Goal: Answer question/provide support: Share knowledge or assist other users

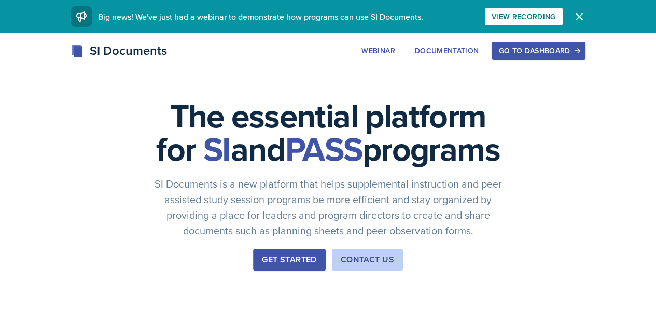
click at [575, 47] on div "Go to Dashboard" at bounding box center [538, 51] width 80 height 8
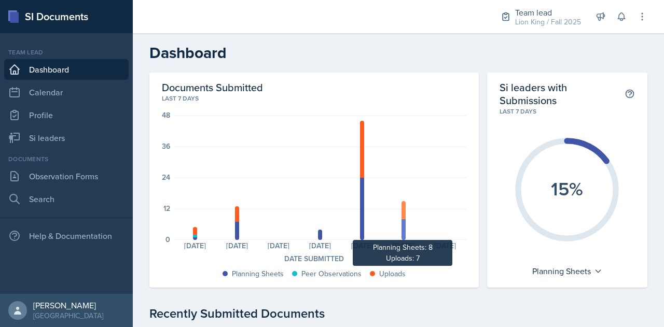
click at [401, 229] on div at bounding box center [403, 229] width 4 height 21
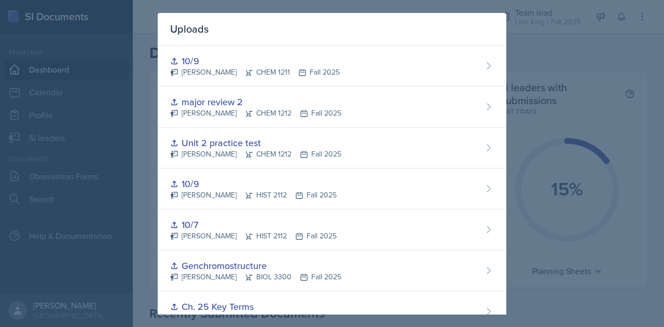
scroll to position [398, 0]
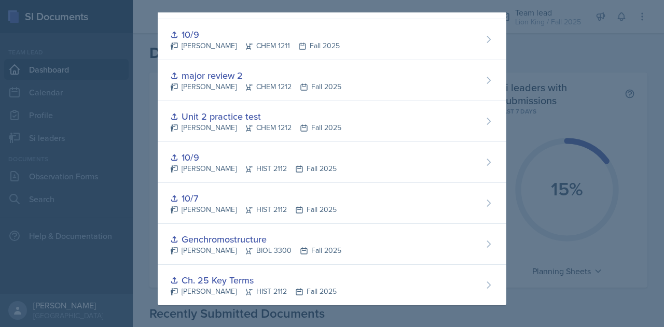
click at [563, 91] on div at bounding box center [332, 163] width 664 height 327
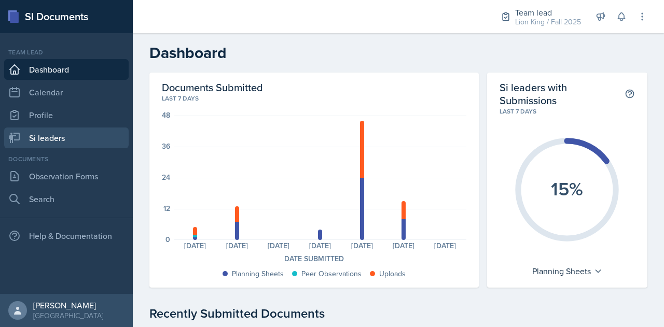
click at [56, 137] on link "Si leaders" at bounding box center [66, 138] width 124 height 21
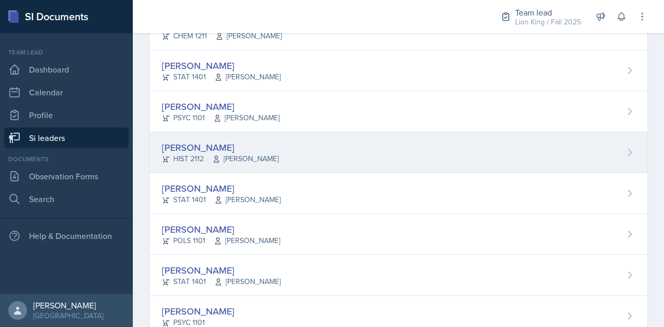
scroll to position [418, 0]
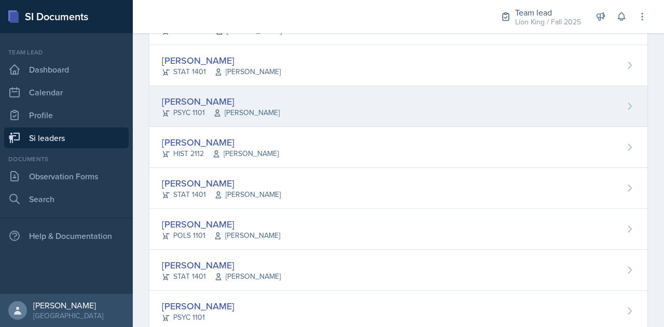
click at [303, 99] on div "[PERSON_NAME] PSYC 1101 [PERSON_NAME]" at bounding box center [398, 106] width 498 height 41
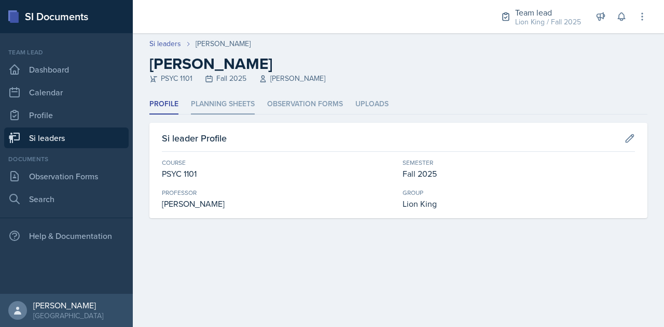
click at [201, 107] on li "Planning Sheets" at bounding box center [223, 104] width 64 height 20
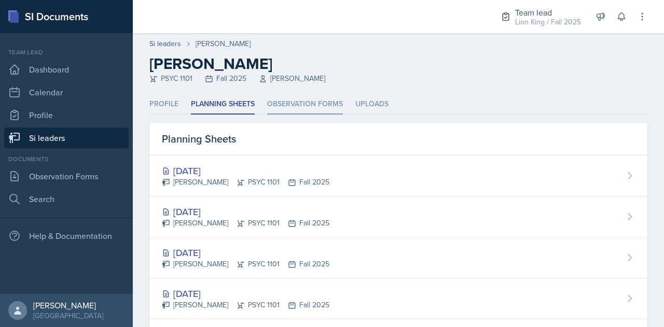
click at [296, 107] on li "Observation Forms" at bounding box center [305, 104] width 76 height 20
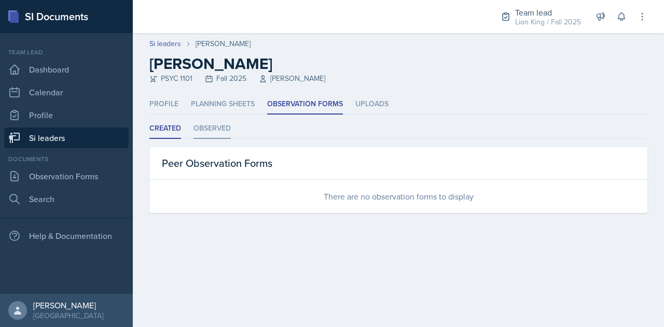
click at [227, 127] on li "Observed" at bounding box center [211, 129] width 37 height 20
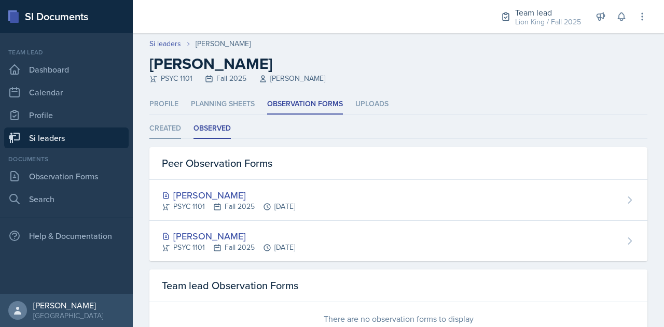
click at [162, 128] on li "Created" at bounding box center [165, 129] width 32 height 20
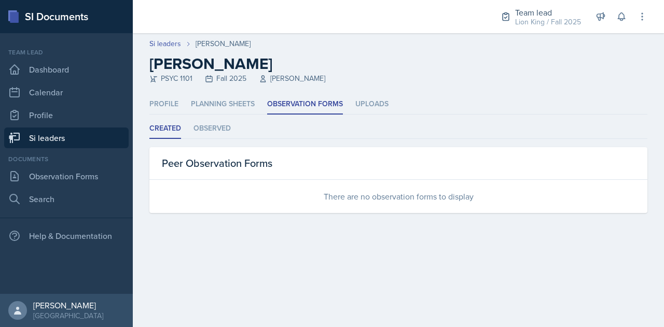
click at [43, 135] on link "Si leaders" at bounding box center [66, 138] width 124 height 21
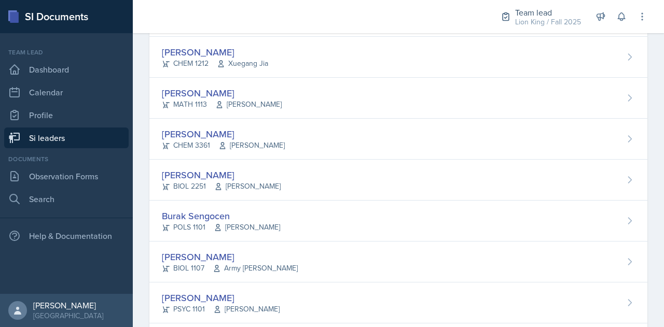
scroll to position [727, 0]
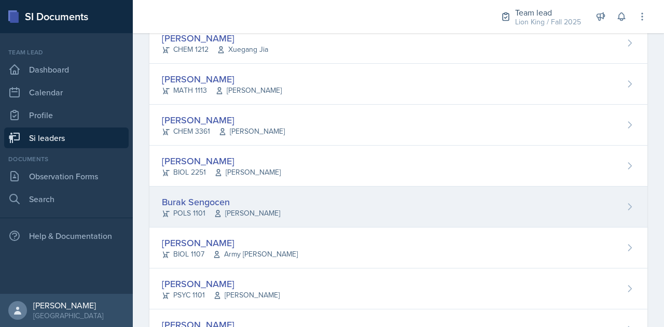
click at [205, 189] on div "Burak Sengocen POLS 1101 [PERSON_NAME]" at bounding box center [398, 207] width 498 height 41
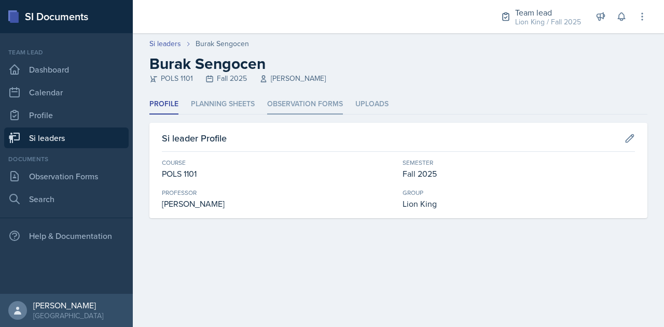
click at [288, 103] on li "Observation Forms" at bounding box center [305, 104] width 76 height 20
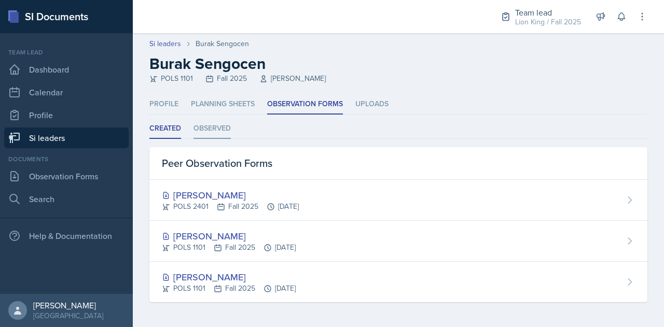
click at [221, 129] on li "Observed" at bounding box center [211, 129] width 37 height 20
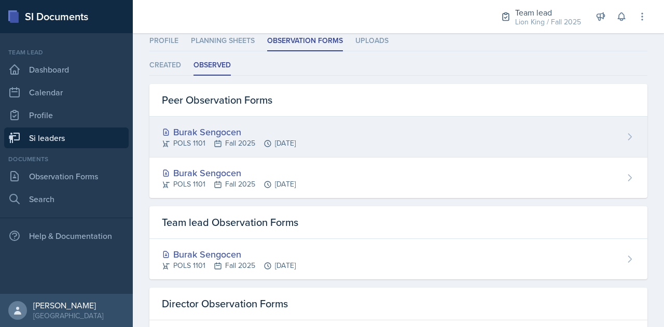
scroll to position [75, 0]
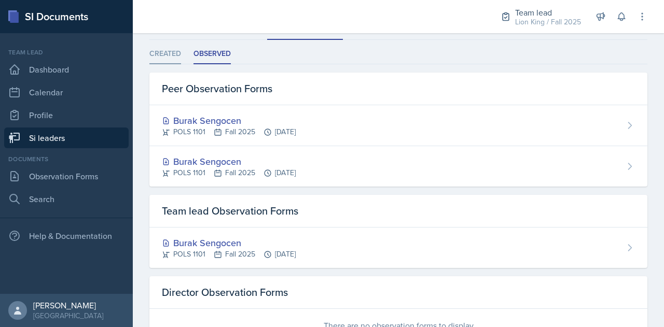
click at [159, 56] on li "Created" at bounding box center [165, 54] width 32 height 20
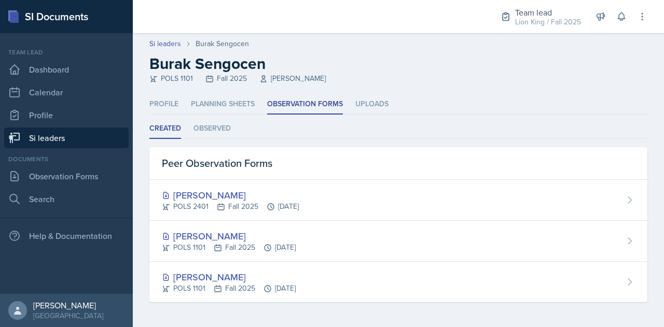
click at [110, 130] on link "Si leaders" at bounding box center [66, 138] width 124 height 21
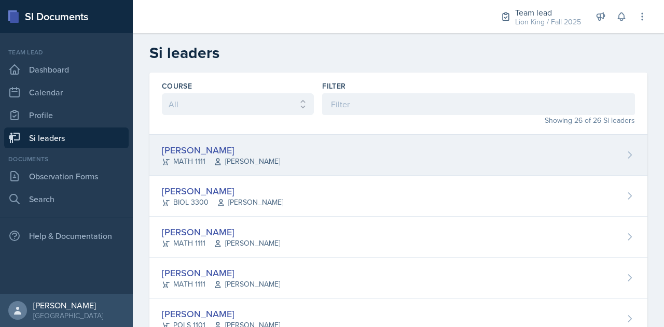
click at [341, 154] on div "[PERSON_NAME] MATH 1111 [PERSON_NAME]" at bounding box center [398, 155] width 498 height 41
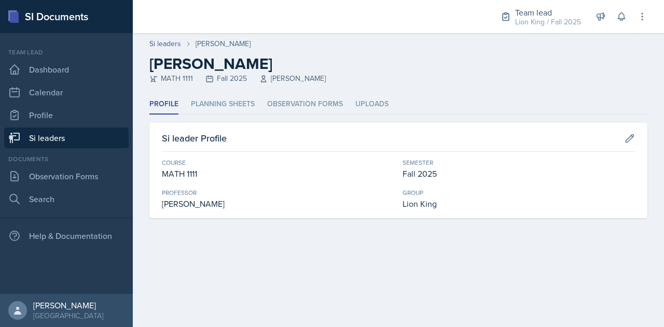
click at [66, 135] on link "Si leaders" at bounding box center [66, 138] width 124 height 21
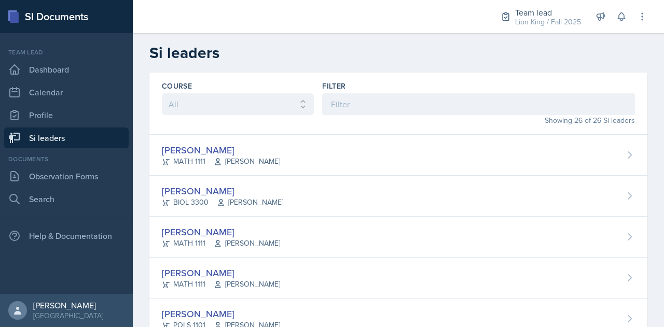
click at [119, 134] on link "Si leaders" at bounding box center [66, 138] width 124 height 21
click at [42, 137] on link "Si leaders" at bounding box center [66, 138] width 124 height 21
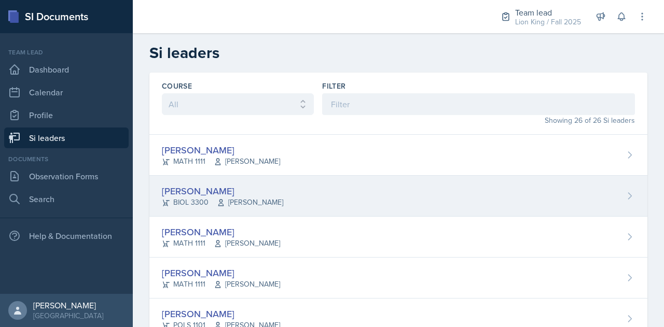
click at [240, 186] on div "[PERSON_NAME]" at bounding box center [222, 191] width 121 height 14
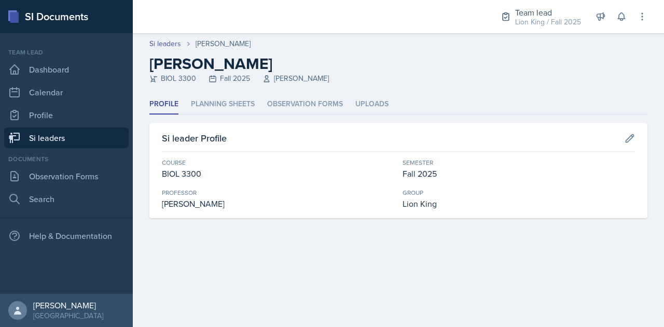
click at [305, 94] on header "Si leaders [PERSON_NAME] [PERSON_NAME] BIOL 3300 Fall 2025 [PERSON_NAME]" at bounding box center [398, 63] width 531 height 61
click at [306, 99] on li "Observation Forms" at bounding box center [305, 104] width 76 height 20
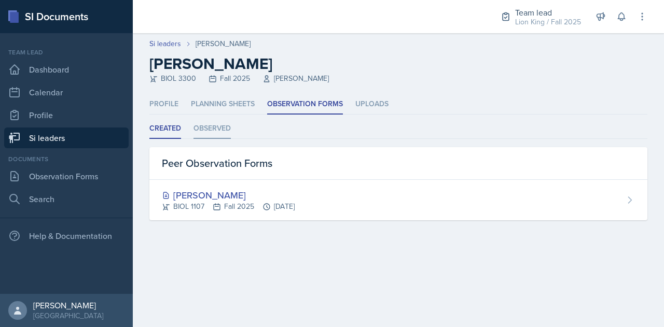
click at [201, 125] on li "Observed" at bounding box center [211, 129] width 37 height 20
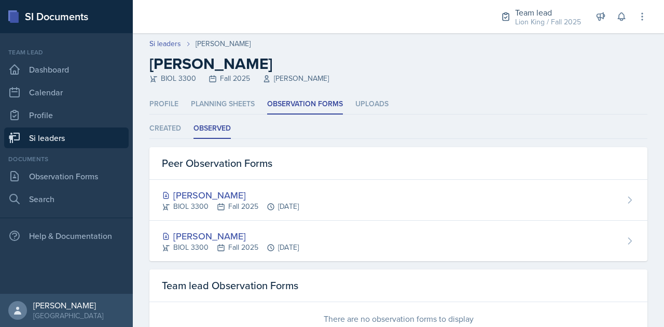
click at [87, 141] on link "Si leaders" at bounding box center [66, 138] width 124 height 21
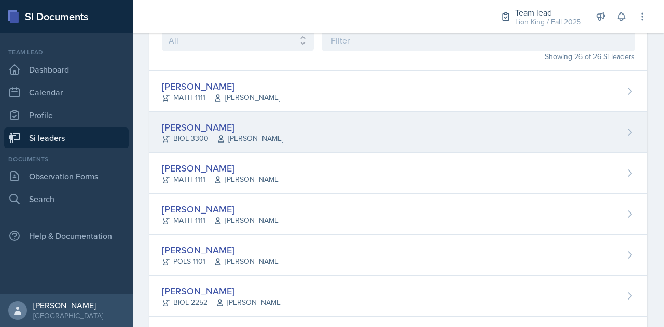
scroll to position [64, 0]
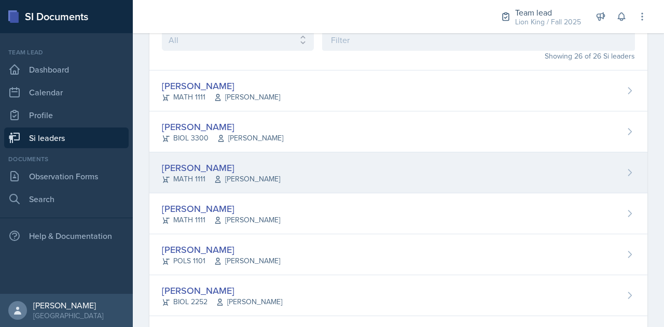
click at [213, 167] on div "[PERSON_NAME]" at bounding box center [221, 168] width 118 height 14
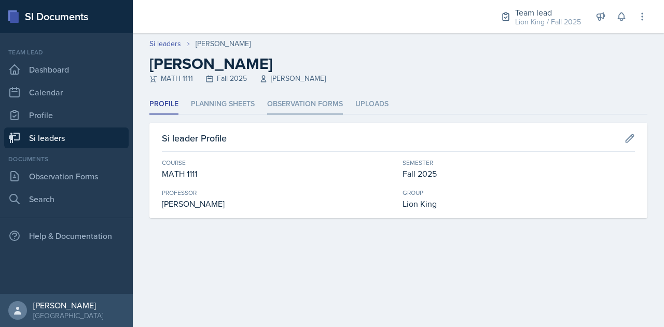
click at [304, 101] on li "Observation Forms" at bounding box center [305, 104] width 76 height 20
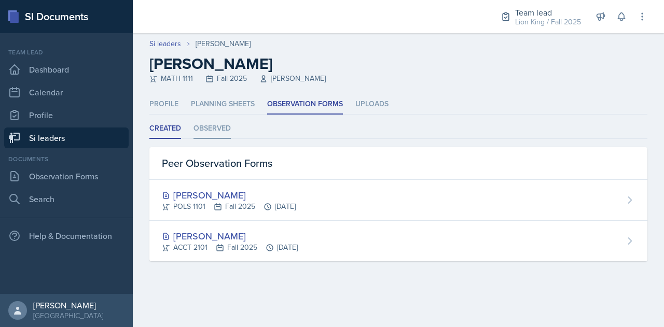
click at [219, 127] on li "Observed" at bounding box center [211, 129] width 37 height 20
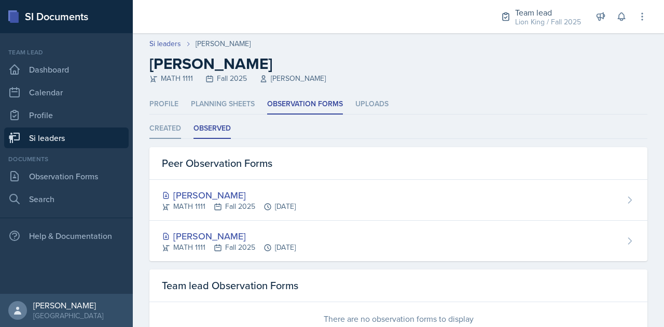
click at [161, 131] on li "Created" at bounding box center [165, 129] width 32 height 20
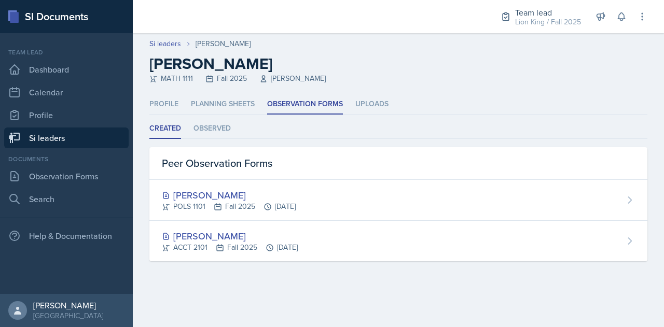
click at [54, 141] on link "Si leaders" at bounding box center [66, 138] width 124 height 21
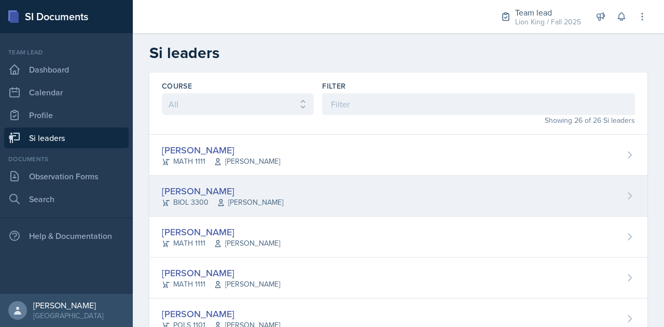
click at [199, 190] on div "[PERSON_NAME]" at bounding box center [222, 191] width 121 height 14
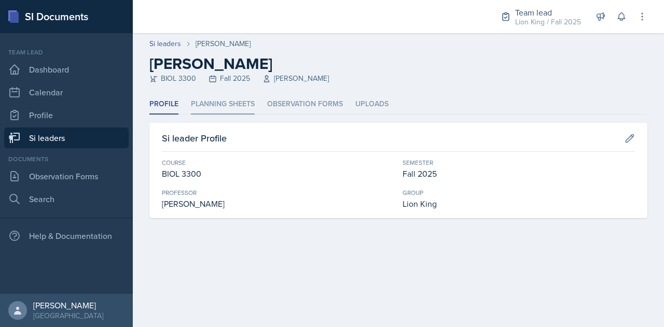
click at [232, 100] on li "Planning Sheets" at bounding box center [223, 104] width 64 height 20
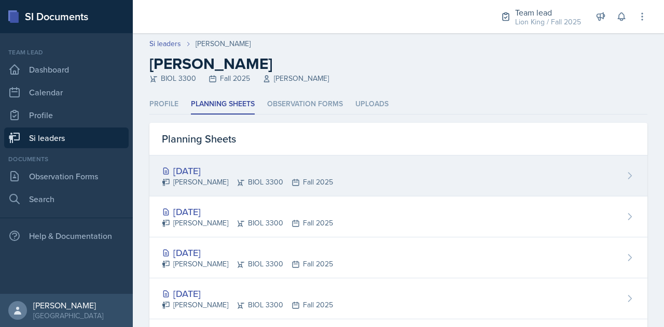
click at [213, 164] on div "[DATE]" at bounding box center [247, 171] width 171 height 14
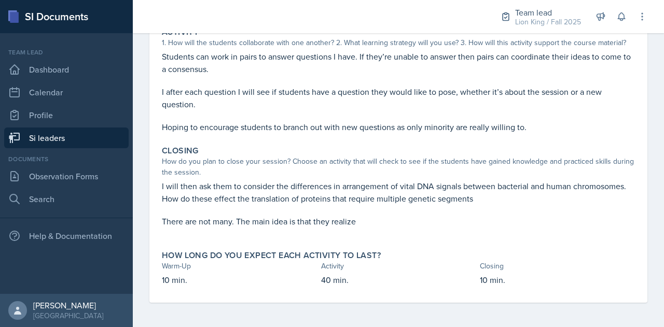
scroll to position [238, 0]
click at [101, 132] on link "Si leaders" at bounding box center [66, 138] width 124 height 21
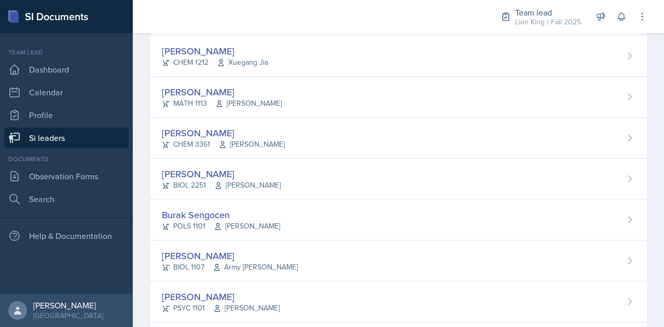
scroll to position [715, 0]
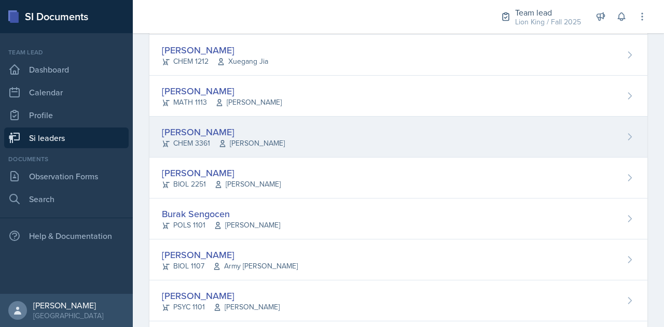
click at [230, 128] on div "[PERSON_NAME]" at bounding box center [223, 132] width 123 height 14
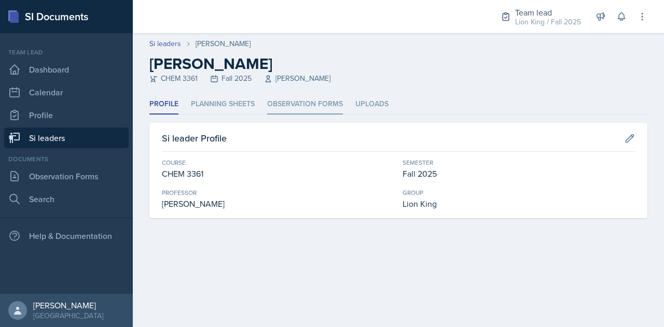
click at [307, 103] on li "Observation Forms" at bounding box center [305, 104] width 76 height 20
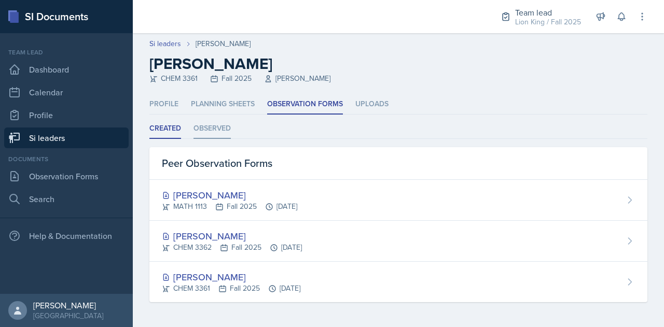
click at [220, 128] on li "Observed" at bounding box center [211, 129] width 37 height 20
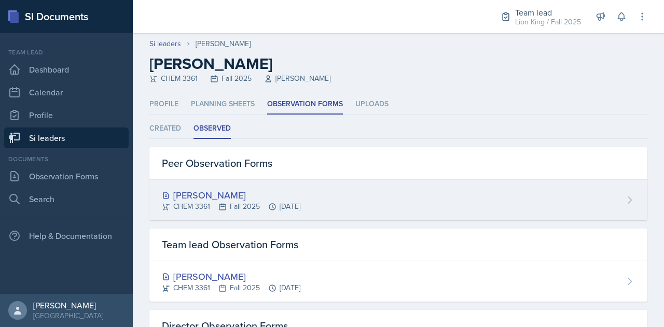
scroll to position [1, 0]
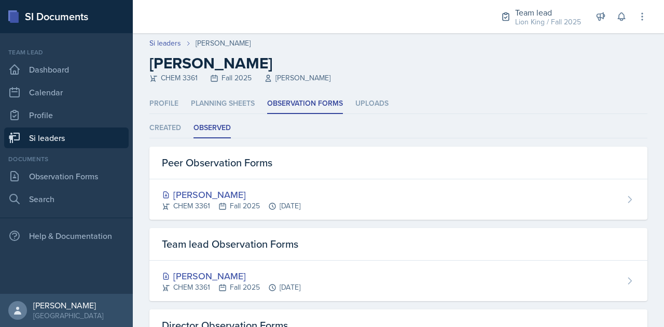
click at [59, 136] on link "Si leaders" at bounding box center [66, 138] width 124 height 21
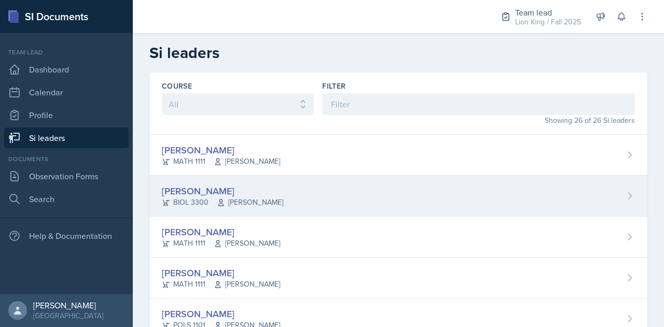
click at [185, 189] on div "[PERSON_NAME]" at bounding box center [222, 191] width 121 height 14
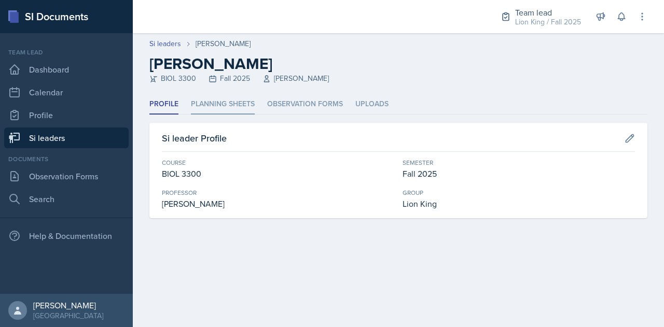
click at [210, 104] on li "Planning Sheets" at bounding box center [223, 104] width 64 height 20
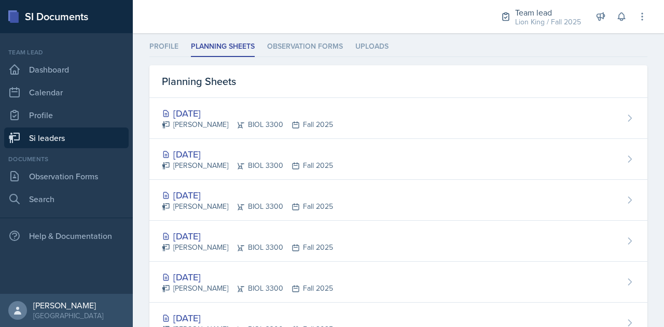
scroll to position [59, 0]
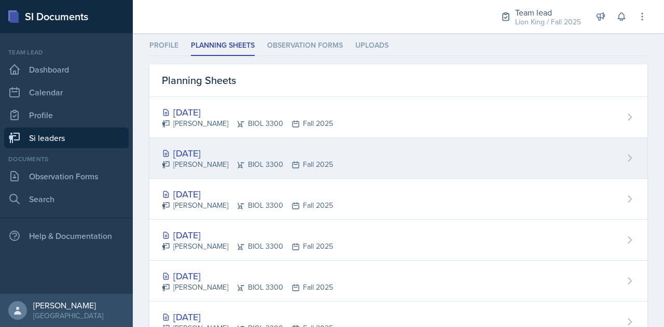
click at [201, 159] on div "[PERSON_NAME] BIOL 3300 Fall 2025" at bounding box center [247, 164] width 171 height 11
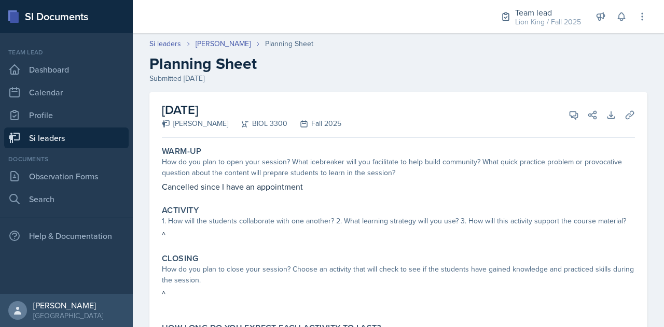
click at [78, 136] on link "Si leaders" at bounding box center [66, 138] width 124 height 21
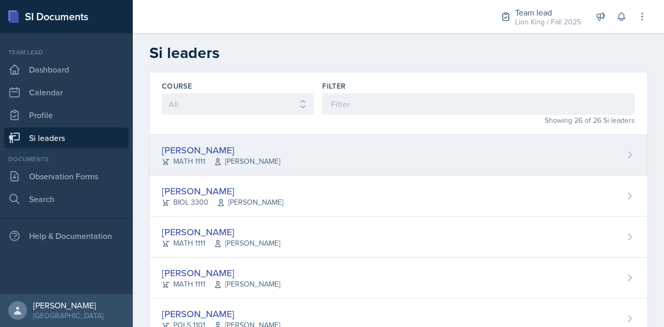
click at [205, 143] on div "[PERSON_NAME]" at bounding box center [221, 150] width 118 height 14
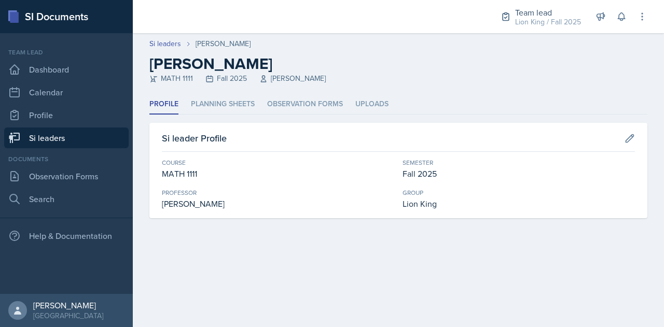
click at [103, 133] on link "Si leaders" at bounding box center [66, 138] width 124 height 21
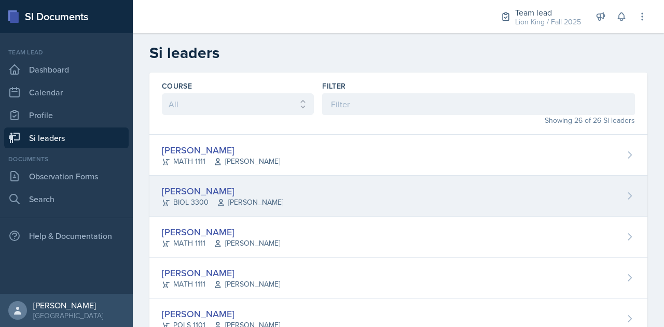
drag, startPoint x: 259, startPoint y: 182, endPoint x: 196, endPoint y: 189, distance: 63.7
click at [196, 189] on div "[PERSON_NAME]" at bounding box center [222, 191] width 121 height 14
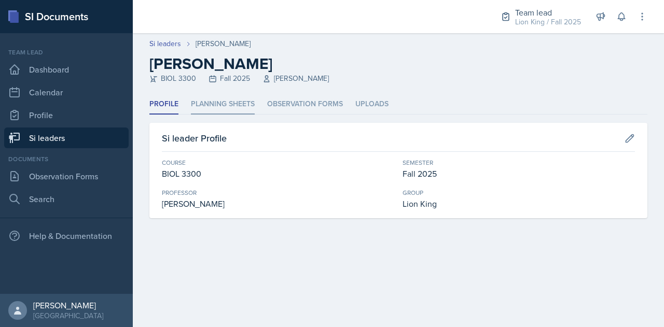
click at [229, 108] on li "Planning Sheets" at bounding box center [223, 104] width 64 height 20
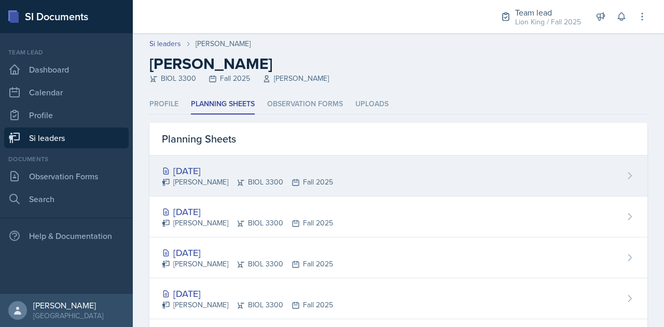
click at [218, 169] on div "[DATE]" at bounding box center [247, 171] width 171 height 14
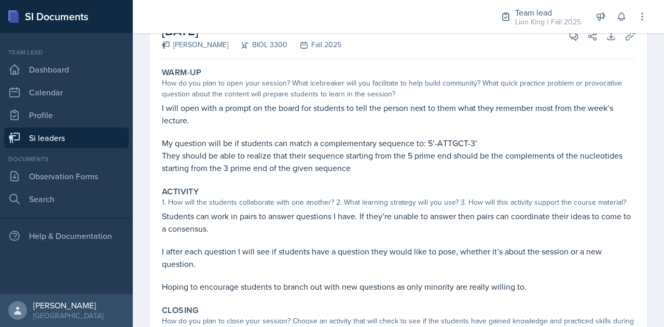
scroll to position [65, 0]
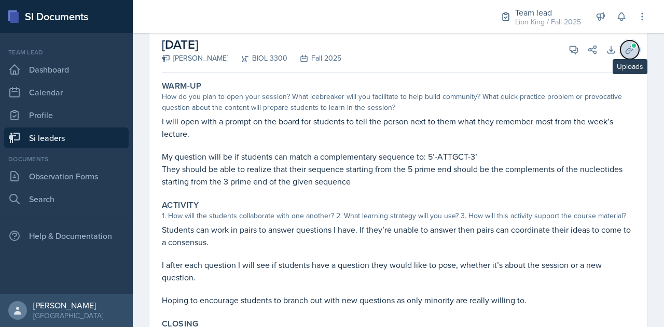
click at [625, 51] on icon at bounding box center [630, 50] width 10 height 10
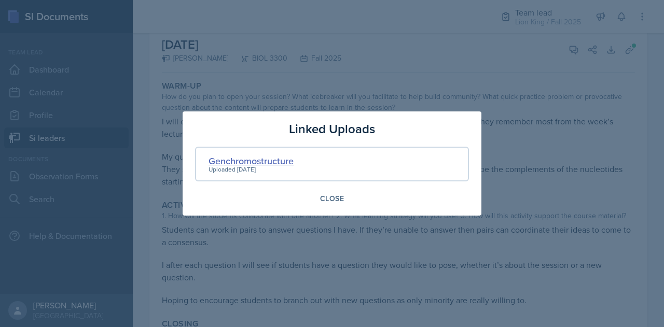
click at [234, 160] on div "Genchromostructure" at bounding box center [251, 161] width 85 height 14
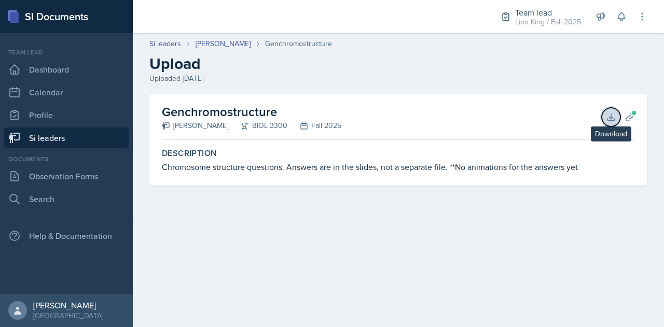
click at [607, 116] on icon at bounding box center [611, 117] width 10 height 10
click at [610, 117] on icon at bounding box center [610, 117] width 7 height 7
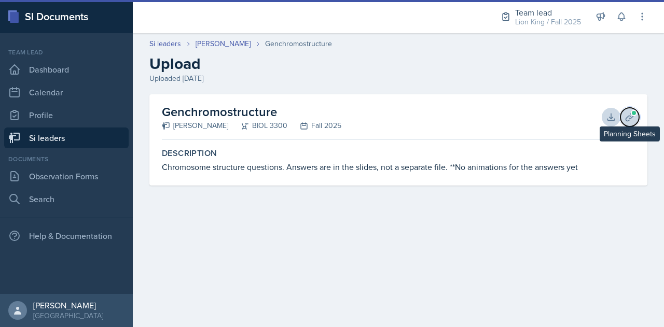
click at [625, 116] on icon at bounding box center [630, 117] width 10 height 10
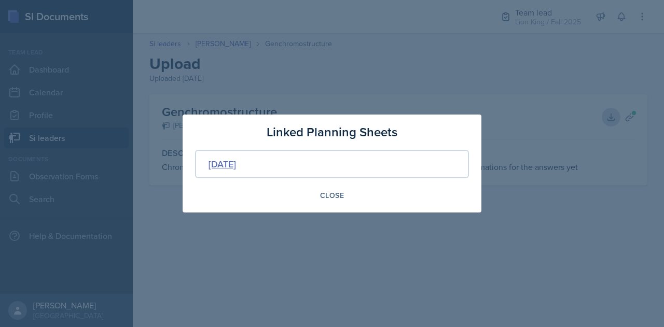
click at [228, 165] on div "[DATE]" at bounding box center [222, 164] width 27 height 14
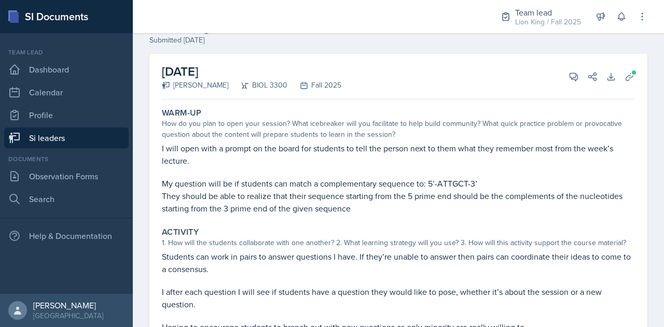
scroll to position [38, 0]
click at [570, 79] on icon at bounding box center [574, 77] width 8 height 8
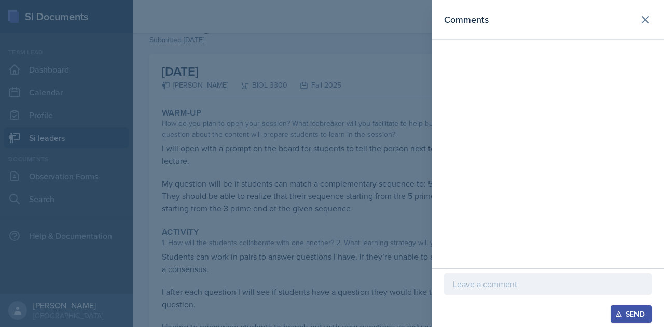
click at [481, 286] on p at bounding box center [548, 284] width 190 height 12
click at [332, 251] on div at bounding box center [332, 163] width 664 height 327
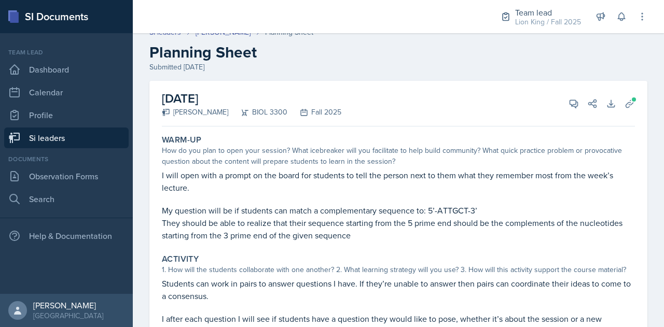
scroll to position [0, 0]
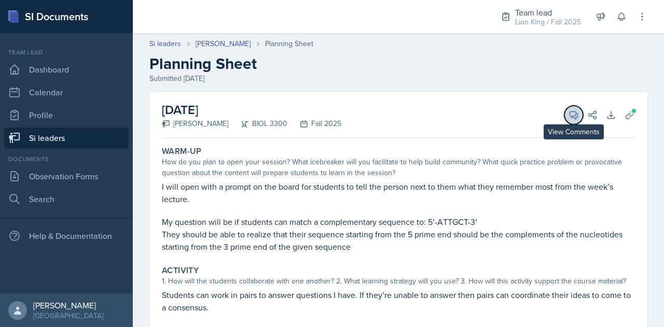
click at [569, 117] on icon at bounding box center [574, 115] width 10 height 10
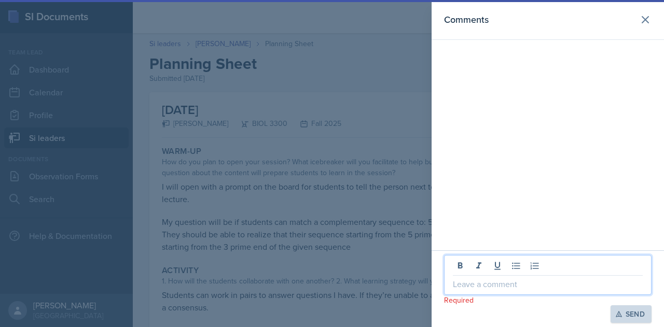
click at [492, 279] on p at bounding box center [548, 284] width 190 height 12
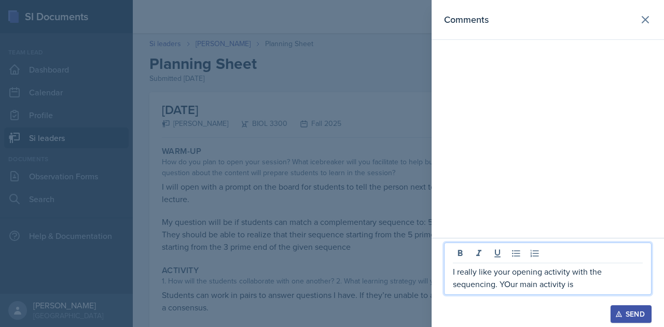
click at [509, 284] on p "I really like your opening activity with the sequencing. YOur main activity is" at bounding box center [548, 278] width 190 height 25
click at [528, 284] on p "I really like your opening activity with the sequencing. Your main activity is" at bounding box center [548, 278] width 190 height 25
click at [564, 282] on p "I really like your opening activity with the sequencing. Your main activity is" at bounding box center [548, 278] width 190 height 25
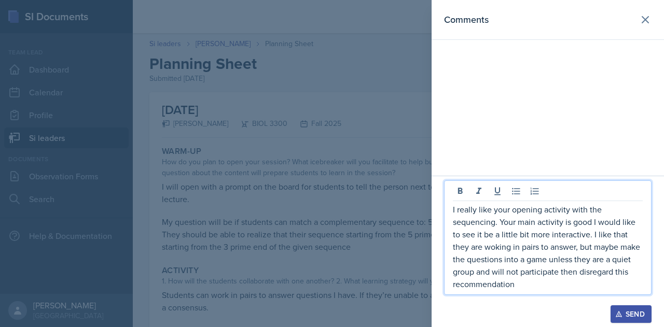
click at [547, 259] on p "I really like your opening activity with the sequencing. Your main activity is …" at bounding box center [548, 246] width 190 height 87
click at [555, 260] on p "I really like your opening activity with the sequencing. Your main activity is …" at bounding box center [548, 246] width 190 height 87
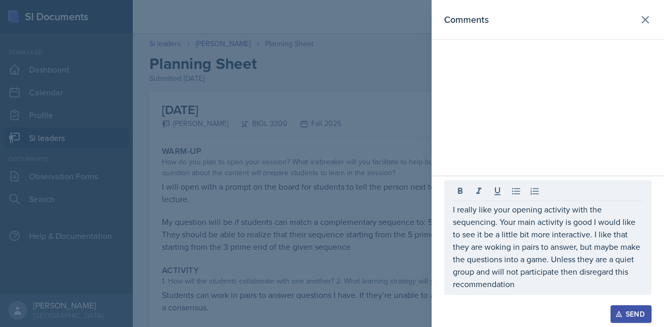
click at [637, 317] on div "Send" at bounding box center [630, 314] width 27 height 8
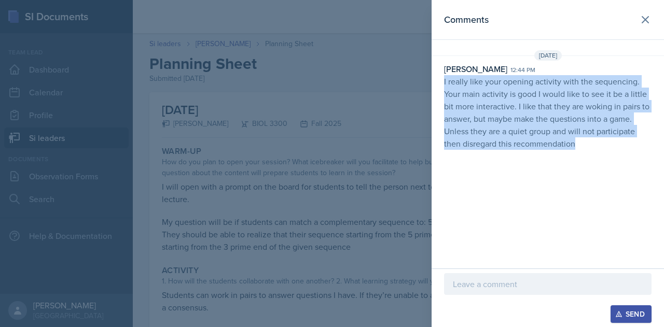
drag, startPoint x: 444, startPoint y: 80, endPoint x: 646, endPoint y: 187, distance: 229.2
click at [646, 187] on div "Comments [DATE] [PERSON_NAME] 12:44 pm I really like your opening activity with…" at bounding box center [548, 134] width 232 height 269
copy p "I really like your opening activity with the sequencing. Your main activity is …"
click at [505, 176] on div "Comments [DATE] [PERSON_NAME] 12:44 pm I really like your opening activity with…" at bounding box center [548, 134] width 232 height 269
drag, startPoint x: 440, startPoint y: 78, endPoint x: 658, endPoint y: 158, distance: 231.6
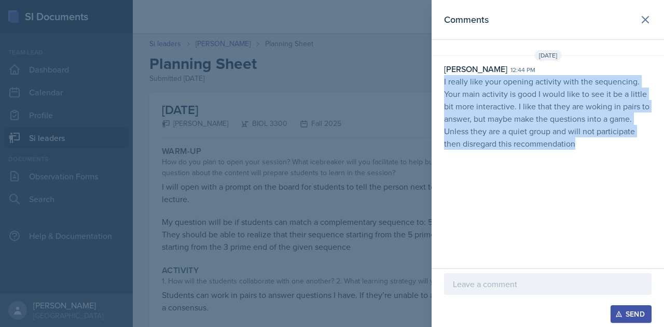
click at [658, 158] on div "Comments [DATE] [PERSON_NAME] 12:44 pm I really like your opening activity with…" at bounding box center [548, 134] width 232 height 269
copy p "I really like your opening activity with the sequencing. Your main activity is …"
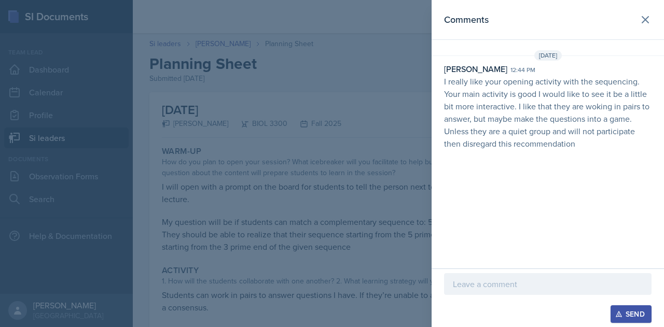
click at [181, 57] on div at bounding box center [332, 163] width 664 height 327
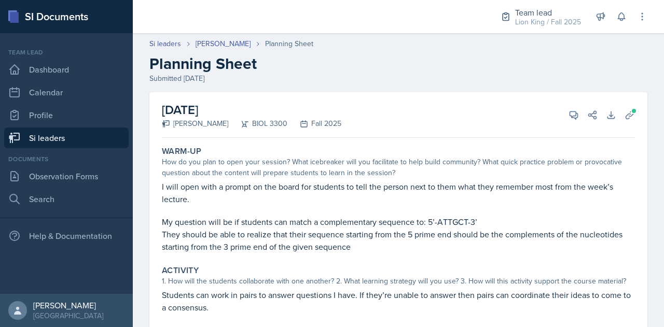
click at [105, 143] on link "Si leaders" at bounding box center [66, 138] width 124 height 21
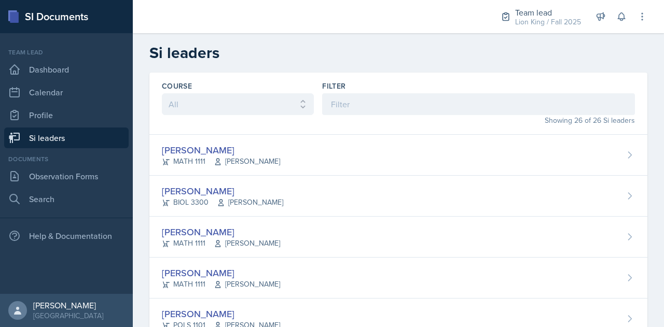
click at [105, 143] on link "Si leaders" at bounding box center [66, 138] width 124 height 21
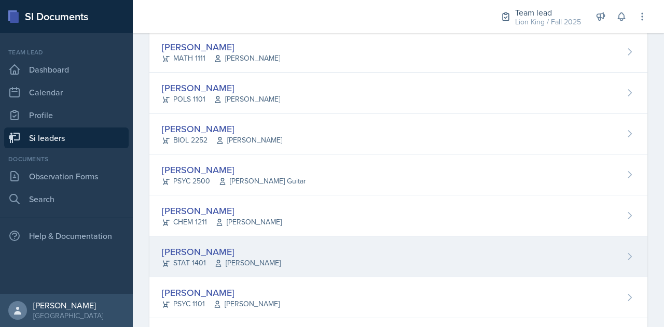
scroll to position [227, 0]
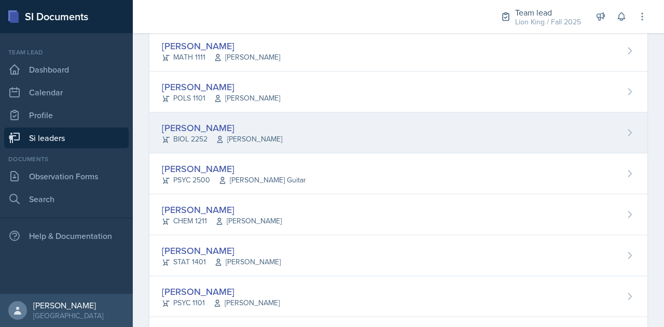
click at [228, 121] on div "[PERSON_NAME]" at bounding box center [222, 128] width 120 height 14
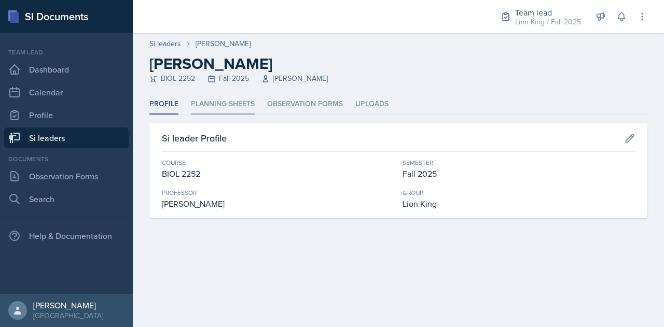
click at [219, 100] on li "Planning Sheets" at bounding box center [223, 104] width 64 height 20
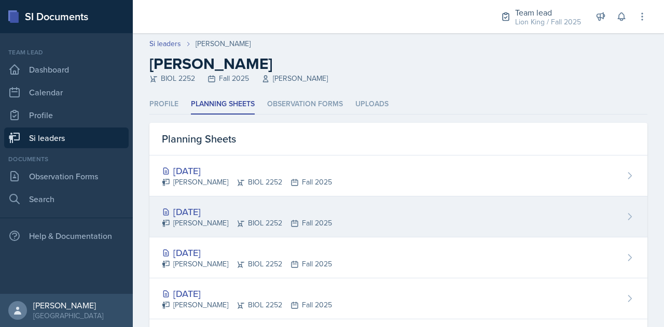
click at [205, 207] on div "[DATE]" at bounding box center [247, 212] width 170 height 14
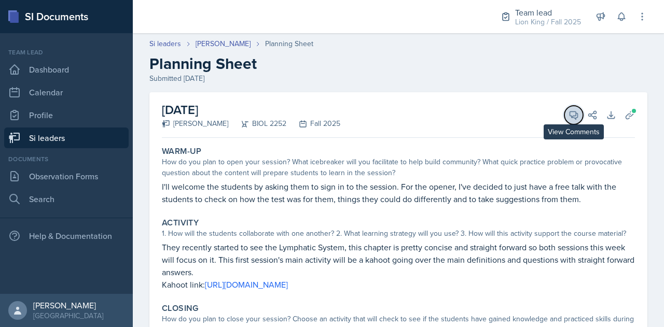
click at [570, 114] on icon at bounding box center [574, 116] width 8 height 8
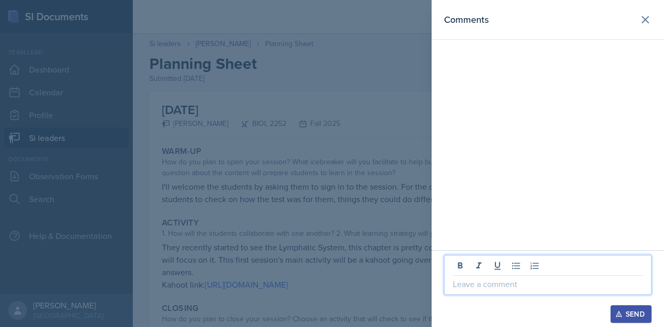
click at [504, 284] on p at bounding box center [548, 284] width 190 height 12
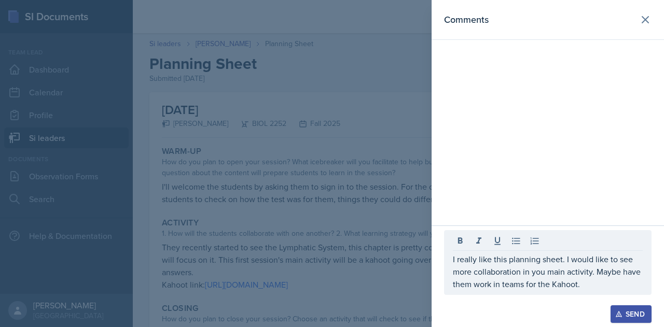
click at [627, 313] on div "Send" at bounding box center [630, 314] width 27 height 8
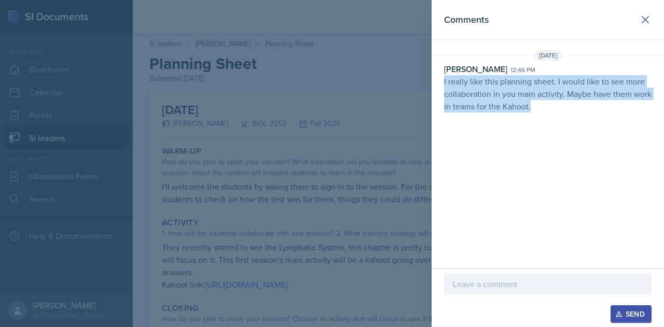
drag, startPoint x: 442, startPoint y: 78, endPoint x: 603, endPoint y: 120, distance: 166.1
click at [603, 120] on div "Comments [DATE] [PERSON_NAME] 12:46 pm I really like this planning sheet. I wou…" at bounding box center [548, 134] width 232 height 269
copy p "I really like this planning sheet. I would like to see more collaboration in yo…"
click at [523, 95] on p "I really like this planning sheet. I would like to see more collaboration in yo…" at bounding box center [547, 93] width 207 height 37
drag, startPoint x: 441, startPoint y: 81, endPoint x: 636, endPoint y: 138, distance: 203.2
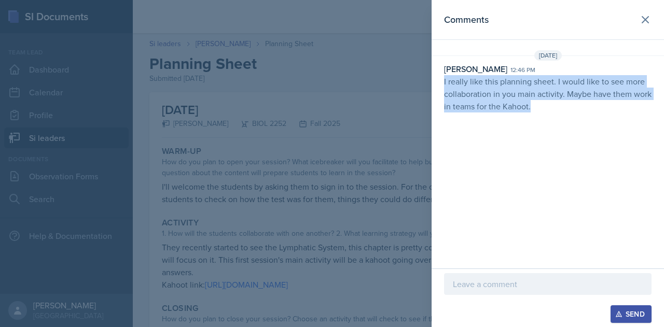
click at [636, 138] on div "Comments [DATE] [PERSON_NAME] 12:46 pm I really like this planning sheet. I wou…" at bounding box center [548, 134] width 232 height 269
copy p "I really like this planning sheet. I would like to see more collaboration in yo…"
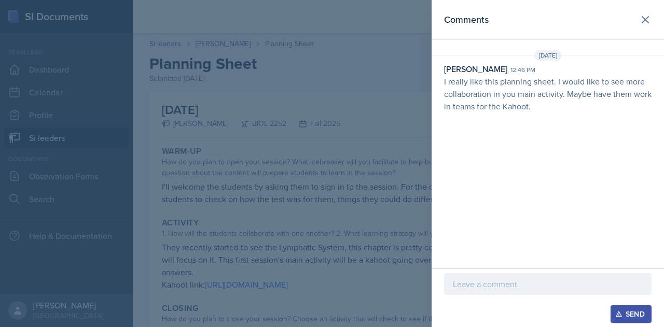
click at [287, 168] on div at bounding box center [332, 163] width 664 height 327
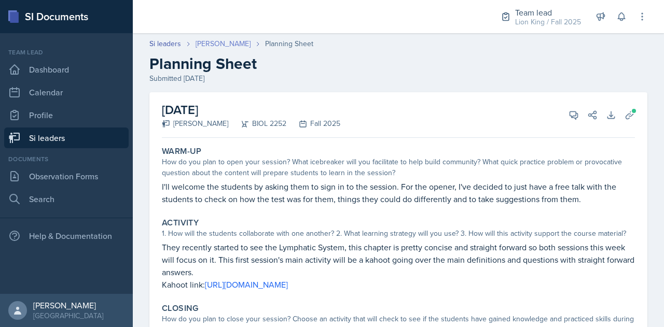
click at [228, 41] on link "[PERSON_NAME]" at bounding box center [223, 43] width 55 height 11
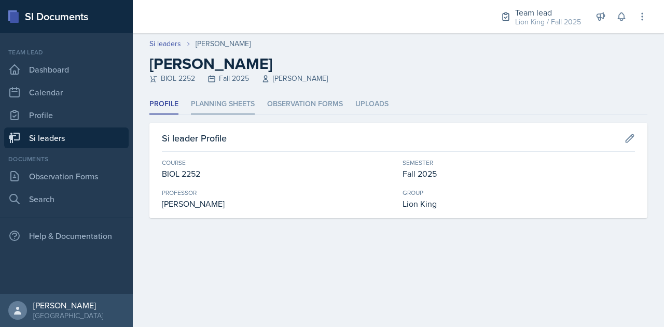
click at [233, 108] on li "Planning Sheets" at bounding box center [223, 104] width 64 height 20
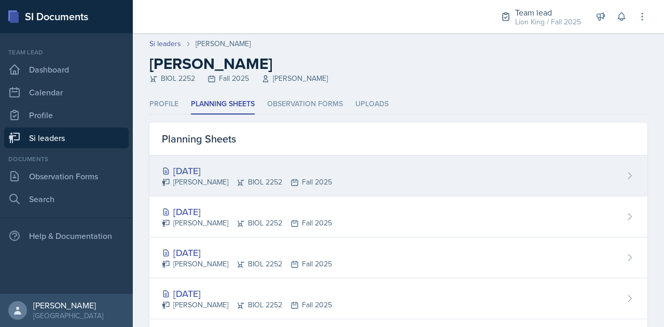
click at [229, 172] on div "[DATE]" at bounding box center [247, 171] width 170 height 14
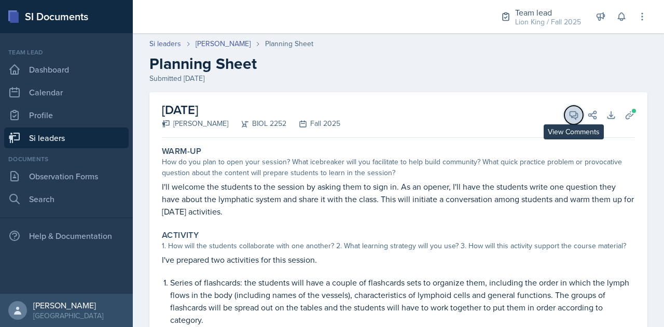
click at [575, 109] on span at bounding box center [577, 111] width 5 height 5
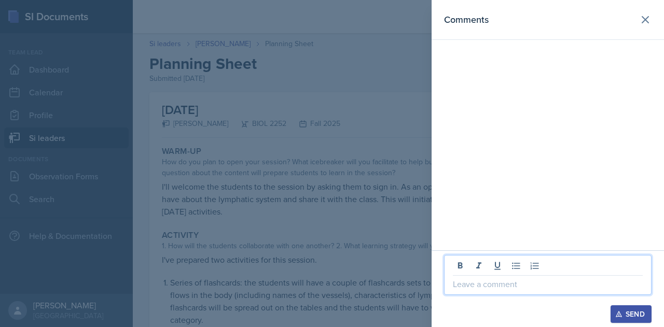
click at [460, 284] on p at bounding box center [548, 284] width 190 height 12
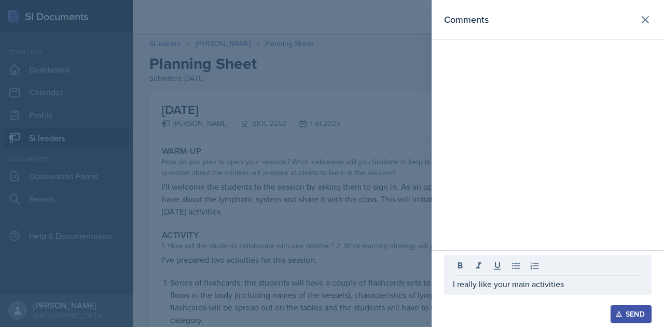
click at [301, 275] on div at bounding box center [332, 163] width 664 height 327
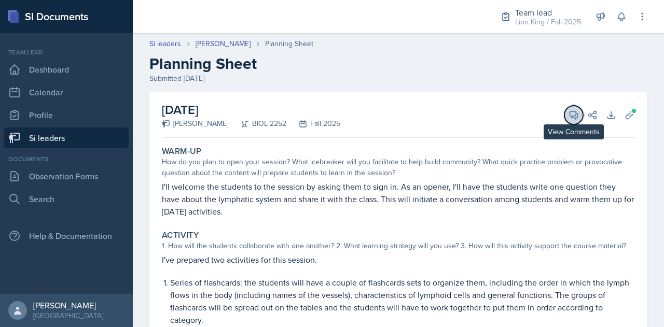
click at [569, 113] on icon at bounding box center [574, 115] width 10 height 10
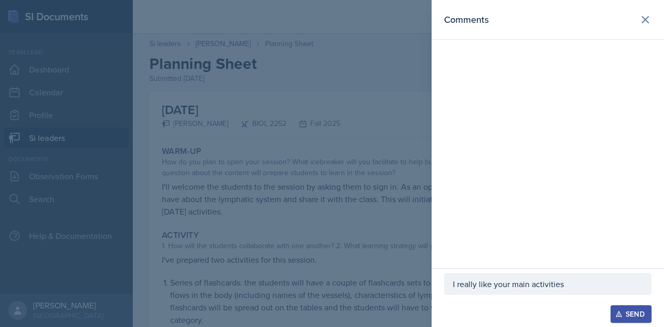
click at [566, 287] on p "I really like your main activities" at bounding box center [548, 284] width 190 height 12
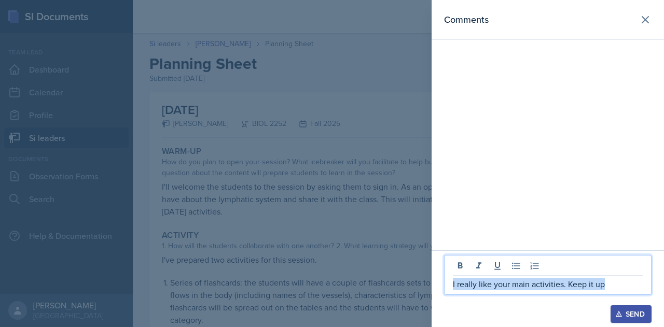
drag, startPoint x: 606, startPoint y: 285, endPoint x: 421, endPoint y: 292, distance: 185.3
click at [421, 292] on div "Comments I really like your main activities. Keep it up Send" at bounding box center [332, 163] width 664 height 327
copy p "I really like your main activities. Keep it up"
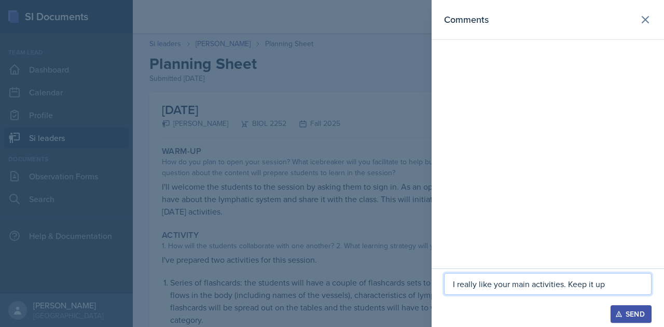
click at [326, 201] on div at bounding box center [332, 163] width 664 height 327
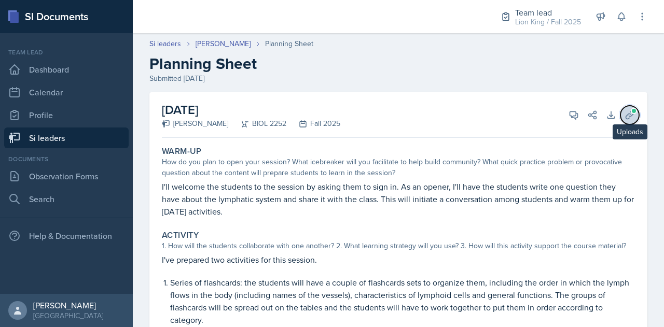
click at [627, 117] on icon at bounding box center [630, 115] width 10 height 10
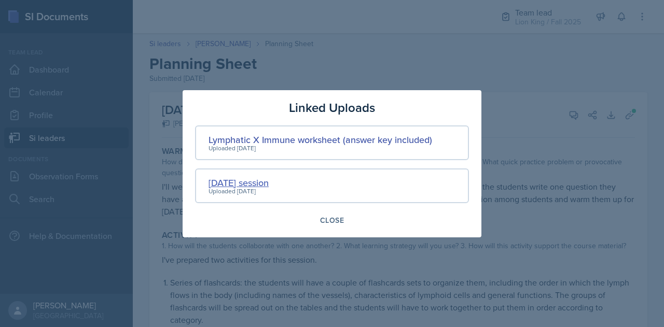
click at [256, 183] on div "[DATE] session" at bounding box center [239, 183] width 60 height 14
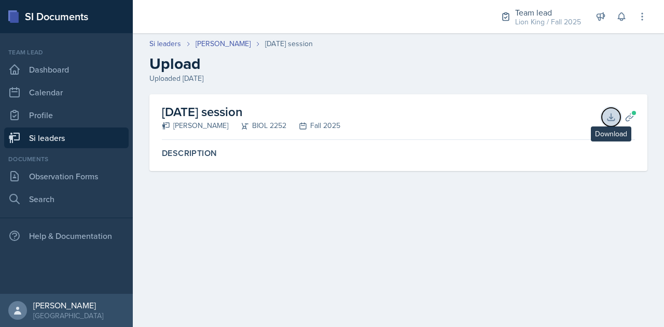
click at [609, 115] on icon at bounding box center [611, 117] width 10 height 10
click at [623, 114] on button "Planning Sheets" at bounding box center [629, 117] width 19 height 19
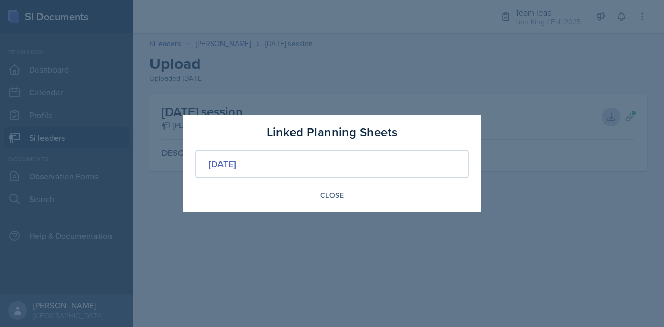
click at [236, 167] on div "[DATE]" at bounding box center [222, 164] width 27 height 14
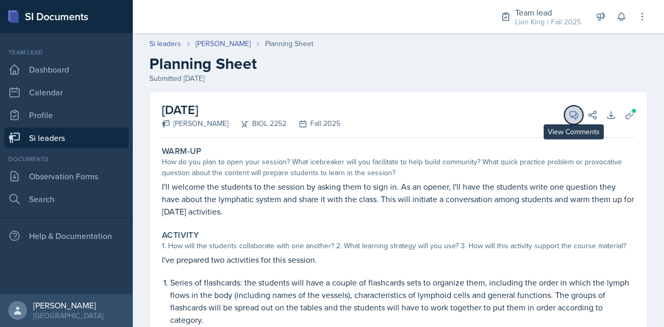
click at [570, 118] on icon at bounding box center [574, 116] width 8 height 8
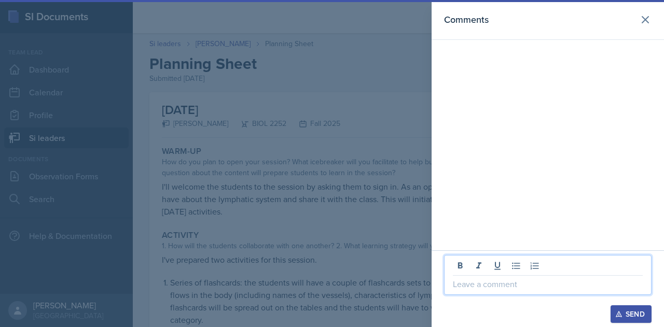
click at [534, 290] on p at bounding box center [548, 284] width 190 height 12
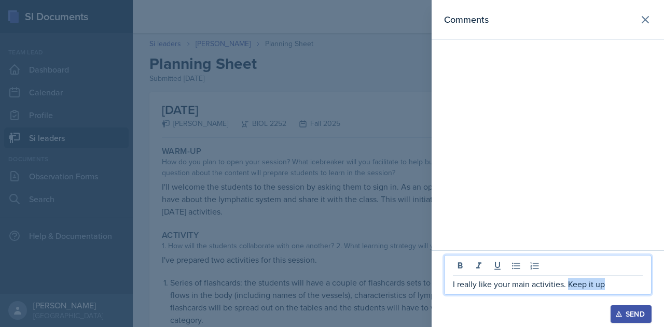
drag, startPoint x: 608, startPoint y: 286, endPoint x: 566, endPoint y: 289, distance: 42.7
click at [566, 289] on p "I really like your main activities. Keep it up" at bounding box center [548, 284] width 190 height 12
click at [631, 321] on button "Send" at bounding box center [631, 315] width 41 height 18
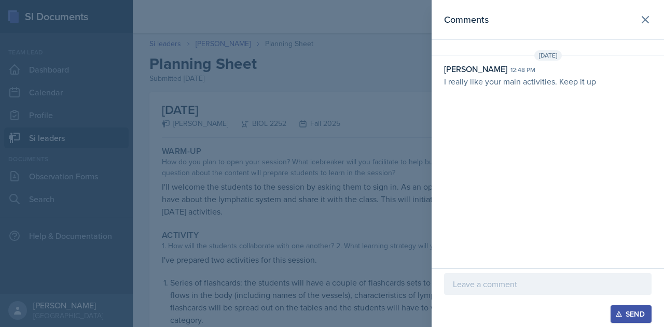
click at [349, 163] on div at bounding box center [332, 163] width 664 height 327
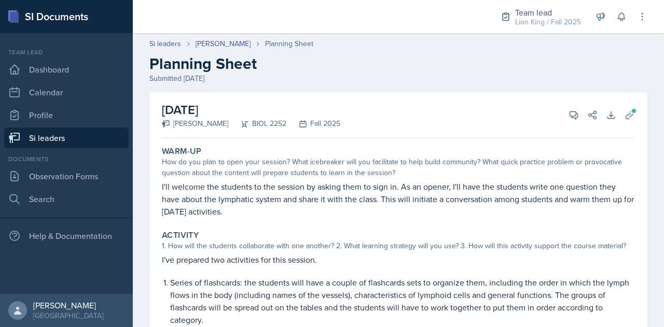
click at [107, 129] on link "Si leaders" at bounding box center [66, 138] width 124 height 21
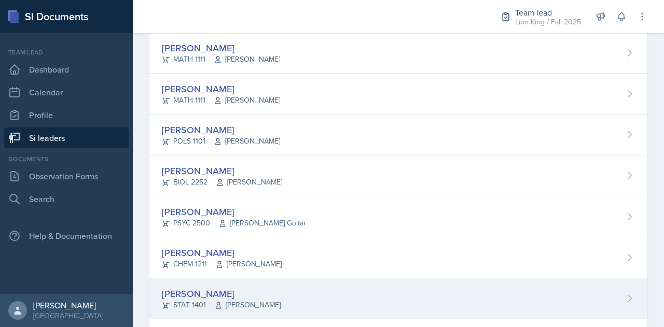
scroll to position [183, 0]
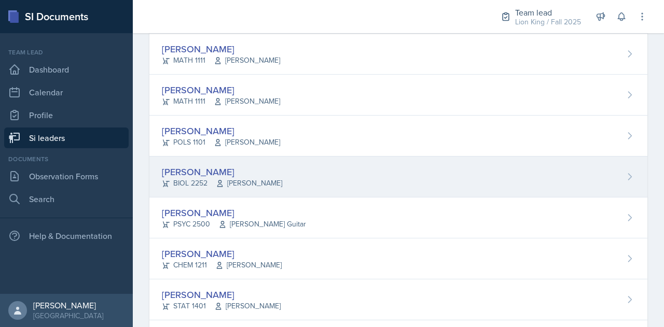
click at [205, 172] on div "[PERSON_NAME]" at bounding box center [222, 172] width 120 height 14
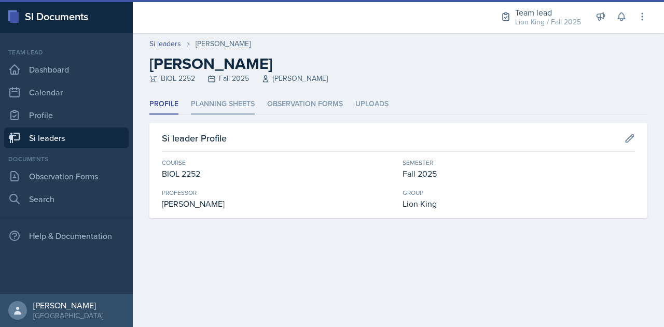
click at [226, 104] on li "Planning Sheets" at bounding box center [223, 104] width 64 height 20
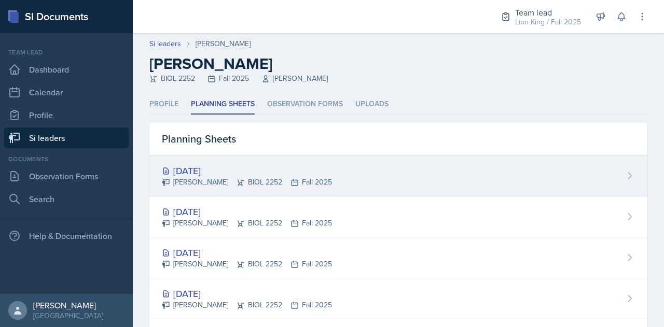
click at [261, 169] on div "[DATE]" at bounding box center [247, 171] width 170 height 14
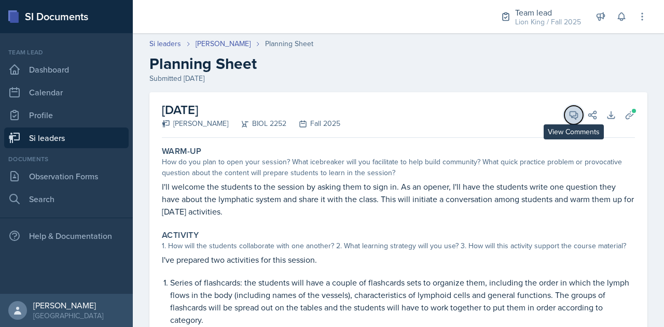
click at [571, 114] on icon at bounding box center [574, 115] width 10 height 10
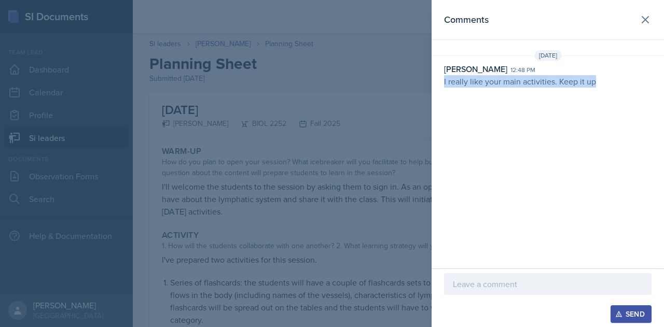
drag, startPoint x: 444, startPoint y: 82, endPoint x: 661, endPoint y: 85, distance: 217.4
click at [661, 85] on div "[PERSON_NAME] 12:48 pm I really like your main activities. Keep it up" at bounding box center [548, 75] width 232 height 25
copy p "I really like your main activities. Keep it up"
drag, startPoint x: 232, startPoint y: 211, endPoint x: 70, endPoint y: 130, distance: 181.4
click at [70, 130] on div at bounding box center [332, 163] width 664 height 327
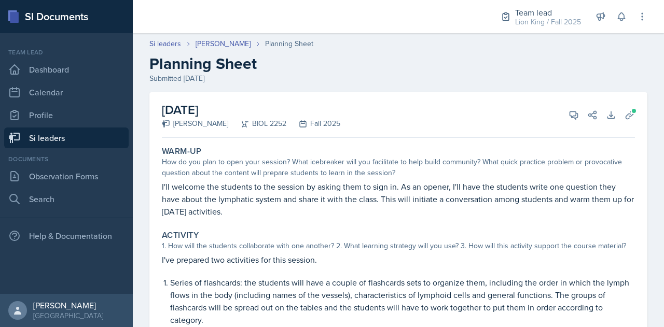
click at [70, 130] on link "Si leaders" at bounding box center [66, 138] width 124 height 21
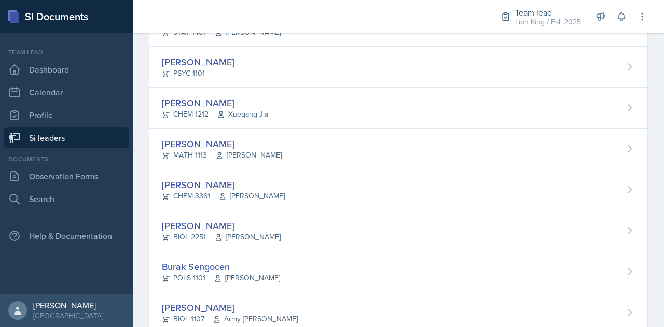
scroll to position [652, 0]
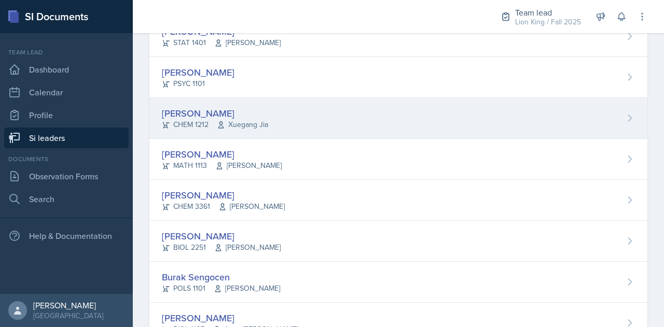
click at [216, 107] on div "[PERSON_NAME]" at bounding box center [215, 113] width 106 height 14
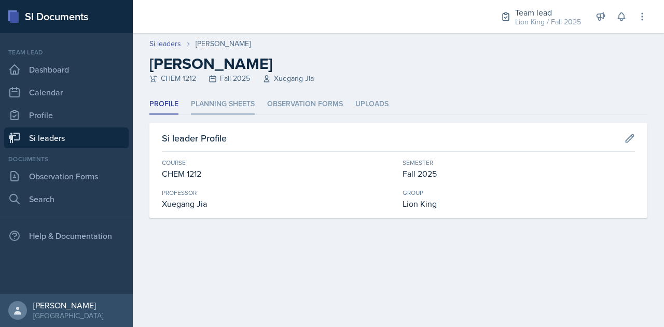
click at [218, 109] on li "Planning Sheets" at bounding box center [223, 104] width 64 height 20
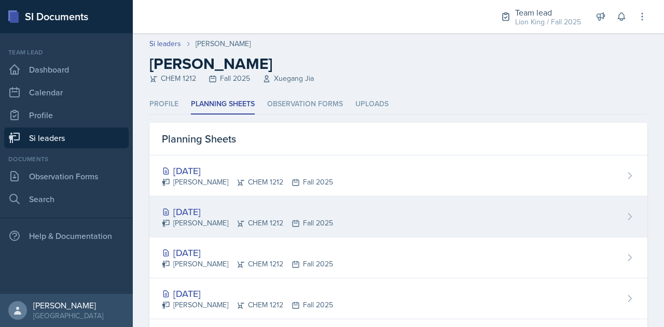
click at [200, 207] on div "[DATE]" at bounding box center [247, 212] width 171 height 14
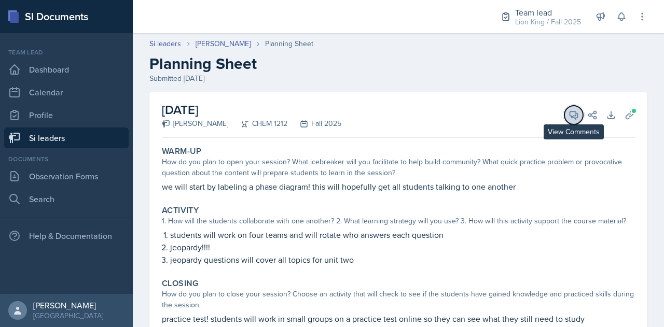
click at [569, 115] on icon at bounding box center [574, 115] width 10 height 10
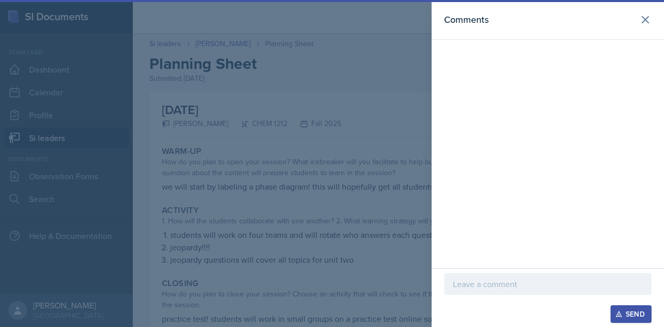
click at [521, 283] on p at bounding box center [548, 284] width 190 height 12
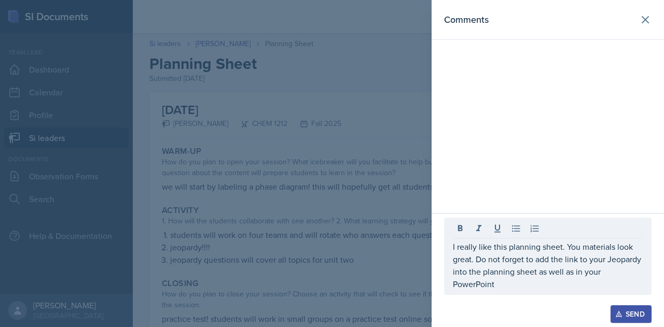
click at [629, 316] on div "Send" at bounding box center [630, 314] width 27 height 8
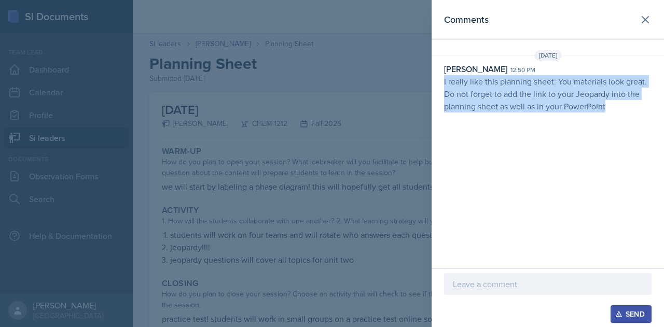
drag, startPoint x: 442, startPoint y: 81, endPoint x: 636, endPoint y: 137, distance: 201.6
click at [636, 137] on div "Comments [DATE] [PERSON_NAME] 12:50 pm I really like this planning sheet. You m…" at bounding box center [548, 134] width 232 height 269
copy p "I really like this planning sheet. You materials look great. Do not forget to a…"
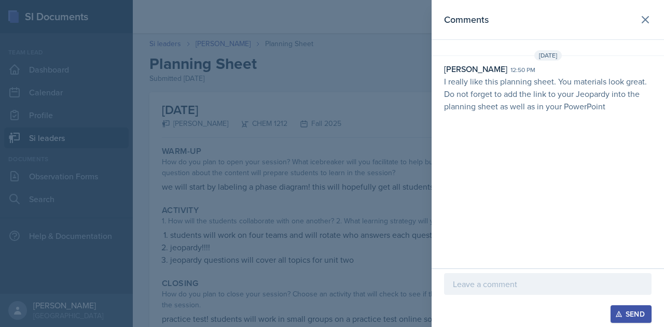
click at [354, 230] on div at bounding box center [332, 163] width 664 height 327
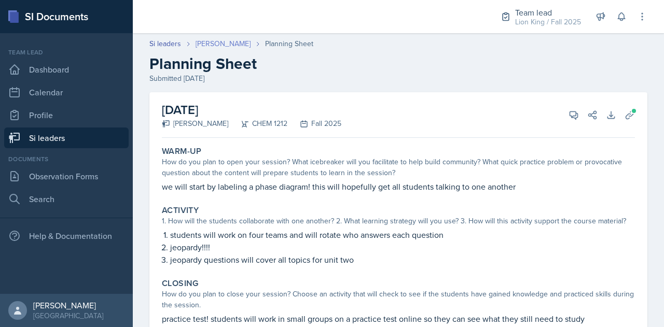
click at [221, 45] on link "[PERSON_NAME]" at bounding box center [223, 43] width 55 height 11
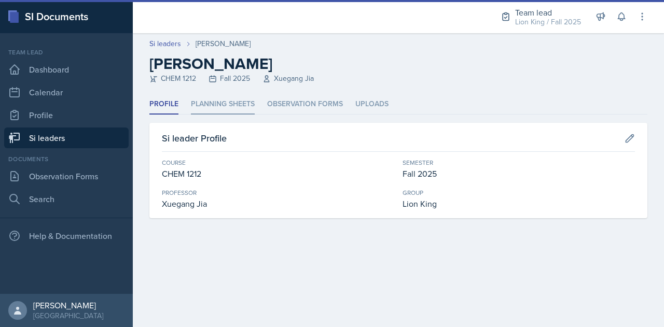
click at [233, 110] on li "Planning Sheets" at bounding box center [223, 104] width 64 height 20
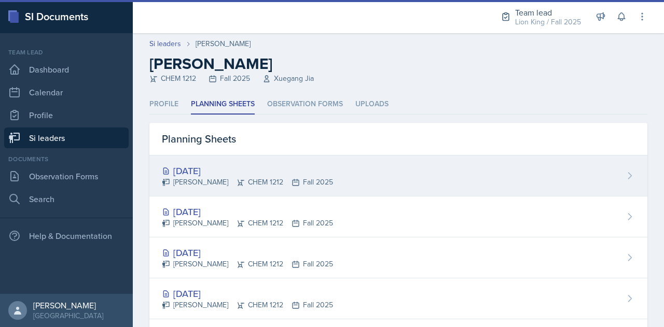
click at [213, 171] on div "[DATE]" at bounding box center [247, 171] width 171 height 14
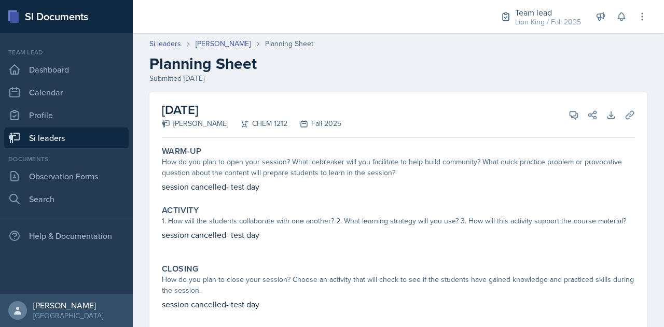
click at [106, 139] on link "Si leaders" at bounding box center [66, 138] width 124 height 21
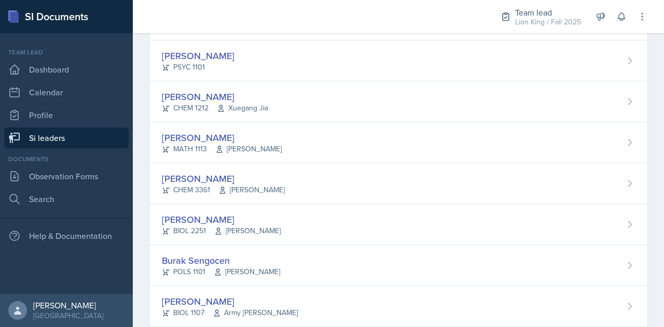
scroll to position [669, 0]
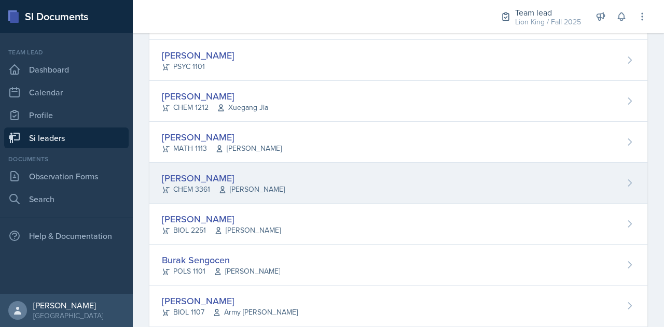
click at [241, 171] on div "[PERSON_NAME]" at bounding box center [223, 178] width 123 height 14
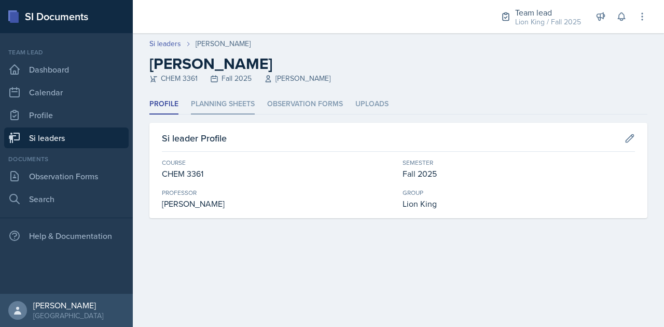
click at [227, 97] on li "Planning Sheets" at bounding box center [223, 104] width 64 height 20
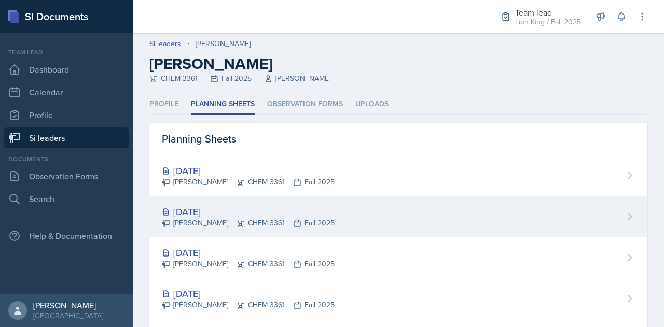
click at [218, 210] on div "[DATE]" at bounding box center [248, 212] width 173 height 14
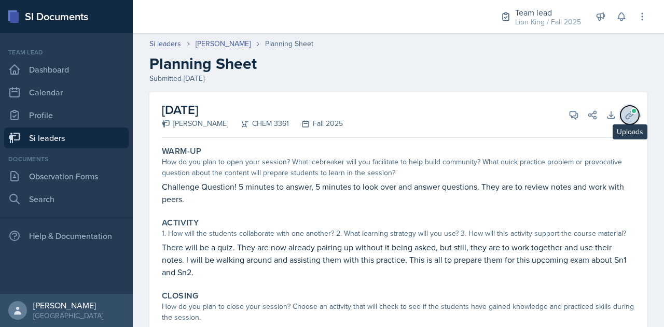
click at [625, 113] on icon at bounding box center [630, 115] width 10 height 10
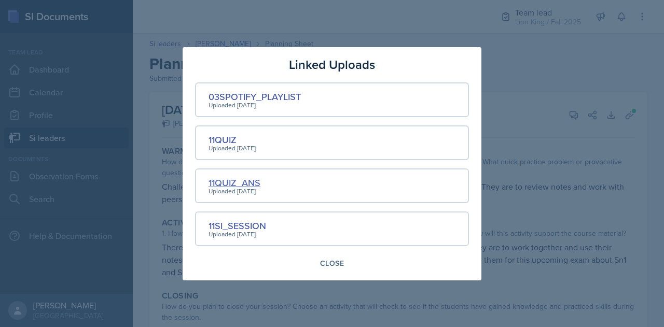
click at [226, 181] on div "11QUIZ_ANS" at bounding box center [235, 183] width 52 height 14
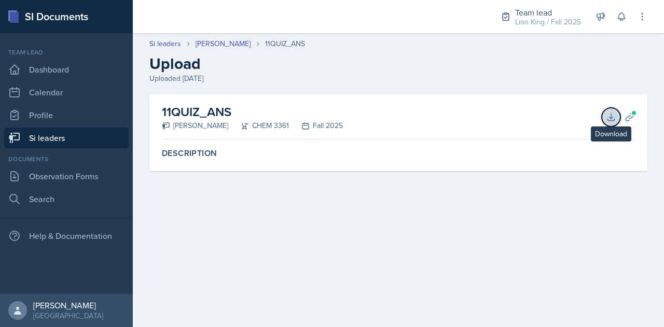
click at [608, 116] on icon at bounding box center [611, 117] width 10 height 10
click at [632, 121] on icon at bounding box center [630, 117] width 10 height 10
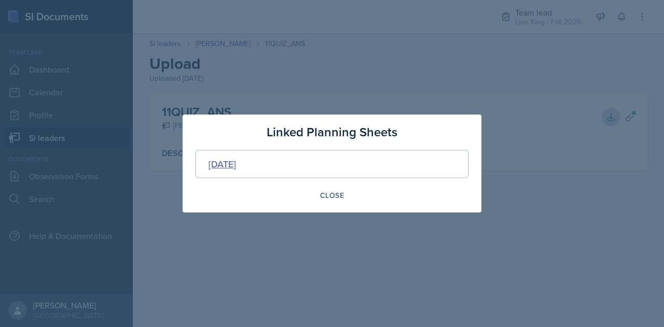
click at [231, 160] on div "[DATE]" at bounding box center [222, 164] width 27 height 14
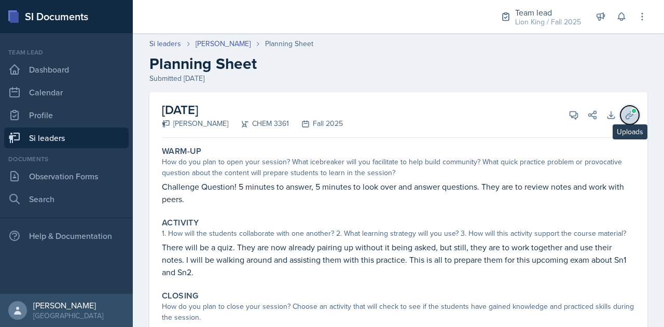
click at [625, 116] on icon at bounding box center [630, 115] width 10 height 10
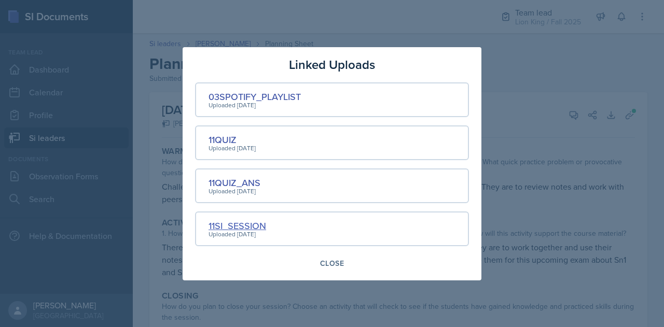
click at [249, 224] on div "11SI_SESSION" at bounding box center [238, 226] width 58 height 14
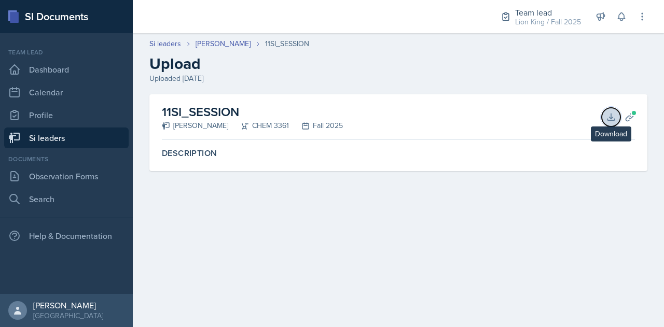
click at [610, 117] on icon at bounding box center [610, 117] width 7 height 7
click at [632, 113] on span at bounding box center [634, 113] width 6 height 6
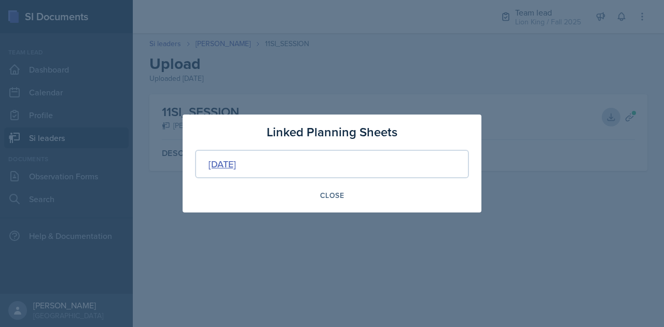
click at [236, 161] on div "[DATE]" at bounding box center [222, 164] width 27 height 14
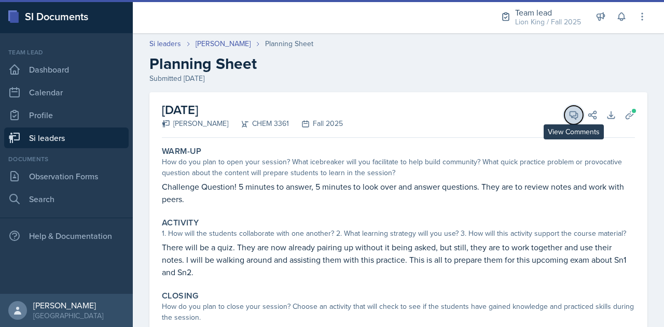
click at [571, 118] on icon at bounding box center [574, 115] width 10 height 10
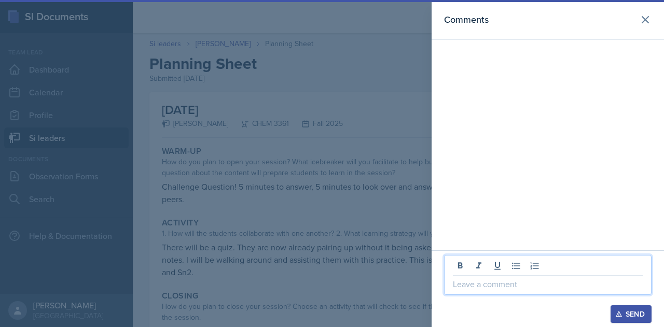
click at [498, 290] on p at bounding box center [548, 284] width 190 height 12
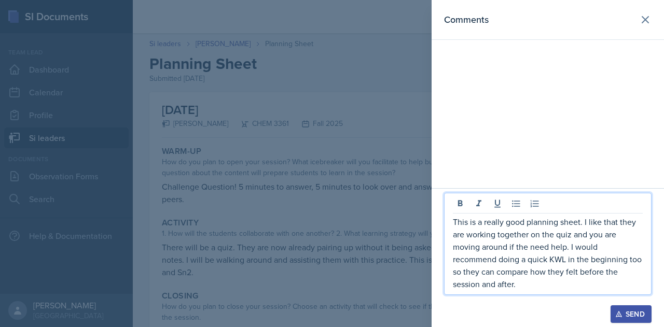
click at [627, 315] on div "Send" at bounding box center [630, 314] width 27 height 8
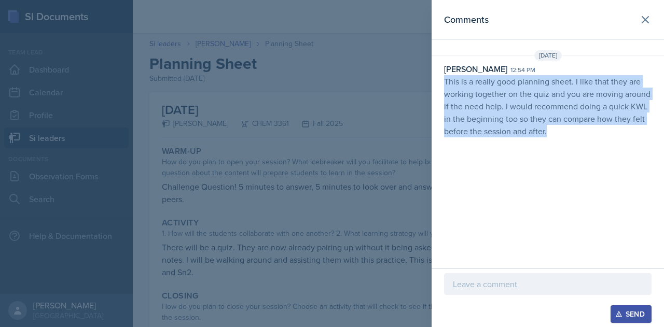
drag, startPoint x: 445, startPoint y: 80, endPoint x: 607, endPoint y: 144, distance: 174.4
click at [607, 144] on div "Comments [DATE] [PERSON_NAME] 12:54 pm This is a really good planning sheet. I …" at bounding box center [548, 134] width 232 height 269
copy p "This is a really good planning sheet. I like that they are working together on …"
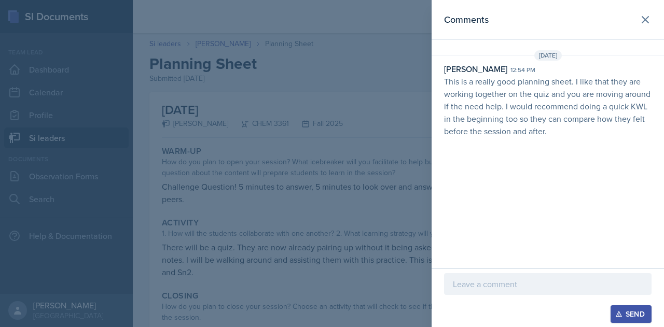
click at [297, 255] on div at bounding box center [332, 163] width 664 height 327
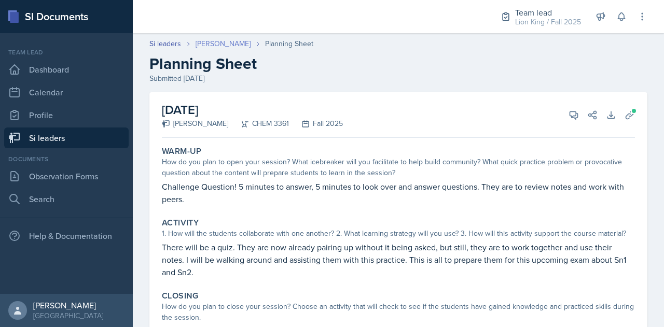
click at [217, 41] on link "[PERSON_NAME]" at bounding box center [223, 43] width 55 height 11
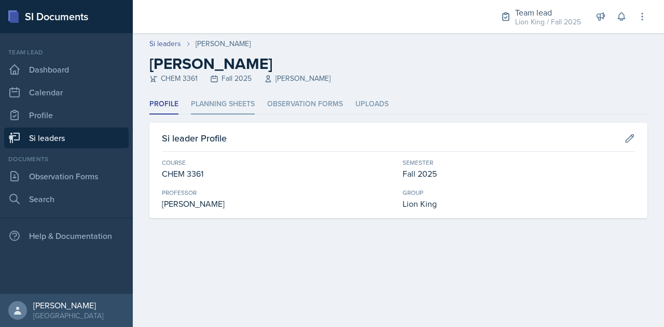
click at [232, 103] on li "Planning Sheets" at bounding box center [223, 104] width 64 height 20
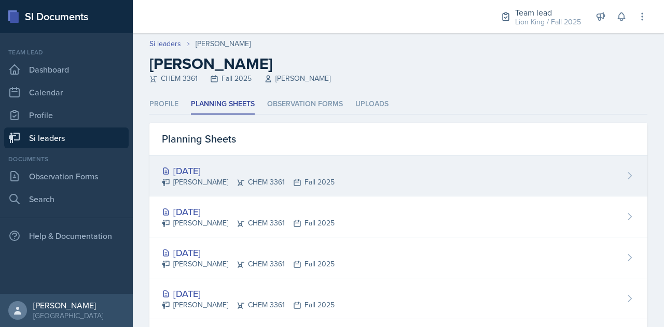
click at [215, 164] on div "[DATE]" at bounding box center [248, 171] width 173 height 14
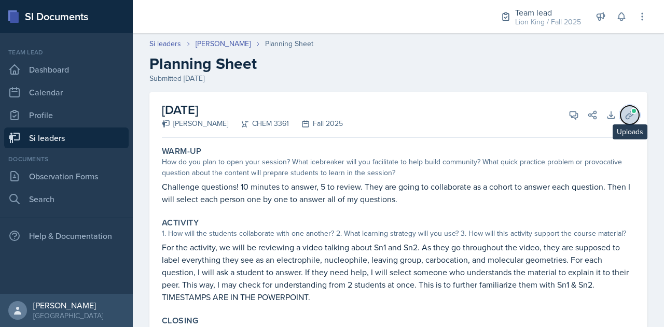
click at [625, 110] on icon at bounding box center [630, 115] width 10 height 10
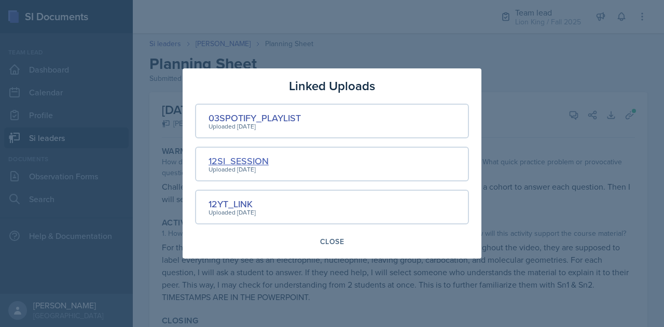
click at [250, 159] on div "12SI_SESSION" at bounding box center [239, 161] width 60 height 14
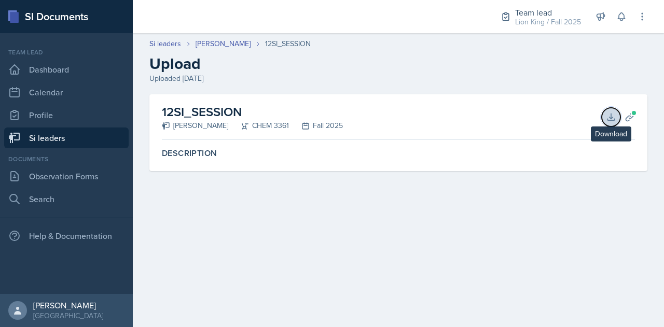
click at [608, 118] on icon at bounding box center [611, 117] width 10 height 10
click at [632, 123] on button "Planning Sheets" at bounding box center [629, 117] width 19 height 19
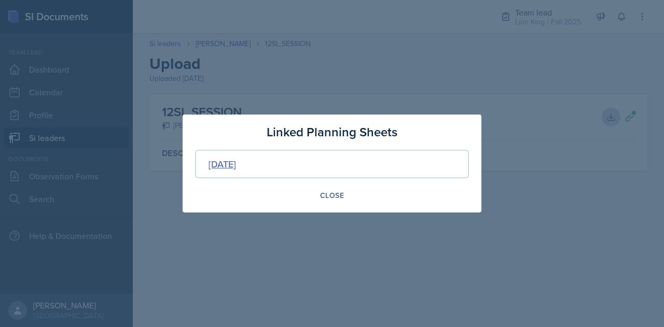
click at [236, 162] on div "[DATE]" at bounding box center [222, 164] width 27 height 14
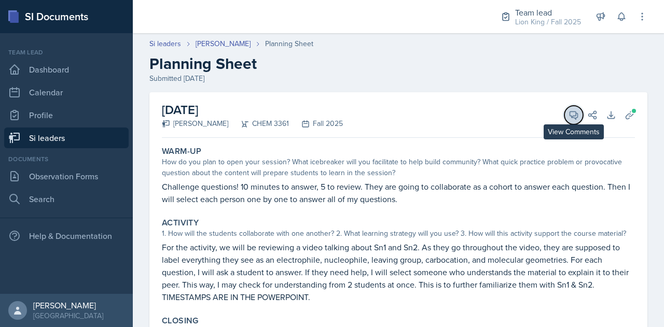
click at [575, 113] on span at bounding box center [577, 111] width 5 height 5
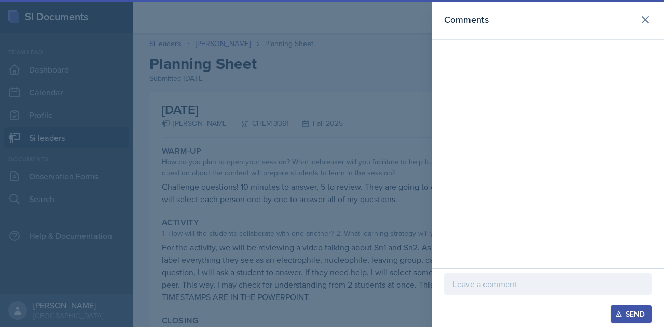
click at [507, 282] on p at bounding box center [548, 284] width 190 height 12
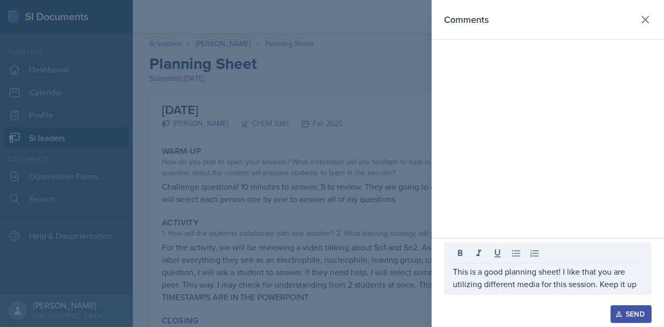
click at [642, 311] on div "Send" at bounding box center [630, 314] width 27 height 8
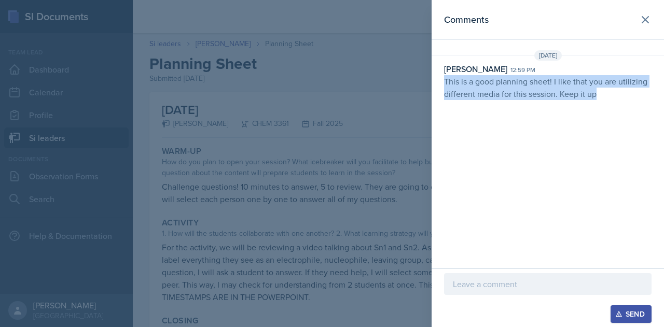
drag, startPoint x: 445, startPoint y: 80, endPoint x: 622, endPoint y: 101, distance: 179.1
click at [622, 101] on div "[DATE][STREET_ADDRESS][PERSON_NAME]:59 pm This is a good planning sheet! I like…" at bounding box center [548, 77] width 232 height 54
copy p "This is a good planning sheet! I like that you are utilizing different media fo…"
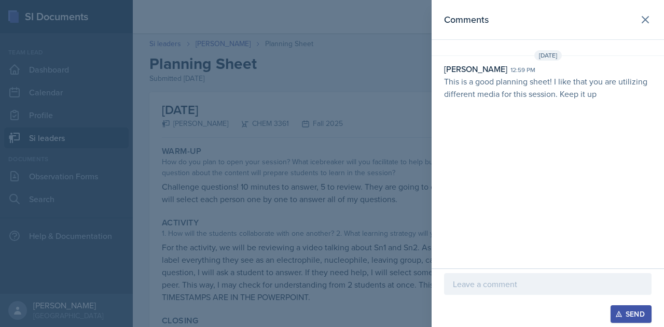
click at [174, 184] on div at bounding box center [332, 163] width 664 height 327
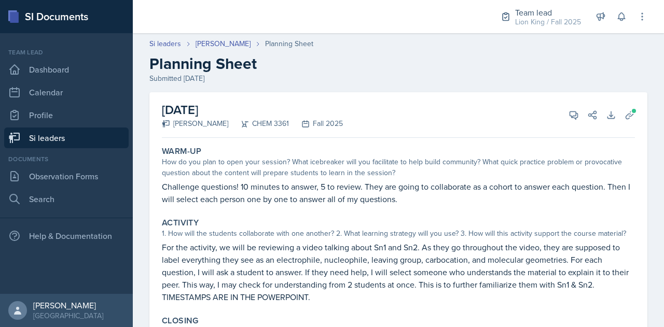
click at [73, 139] on link "Si leaders" at bounding box center [66, 138] width 124 height 21
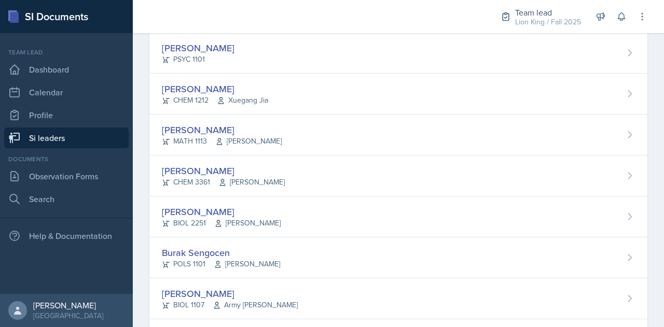
scroll to position [675, 0]
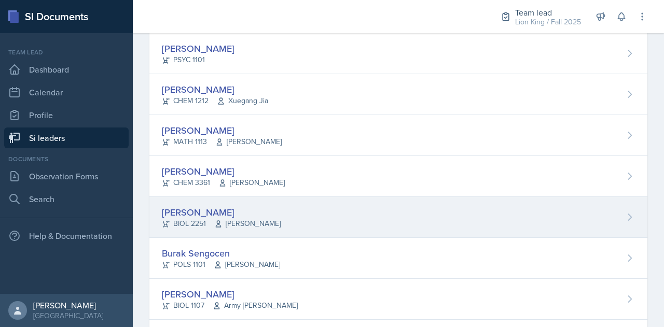
click at [238, 205] on div "[PERSON_NAME]" at bounding box center [221, 212] width 119 height 14
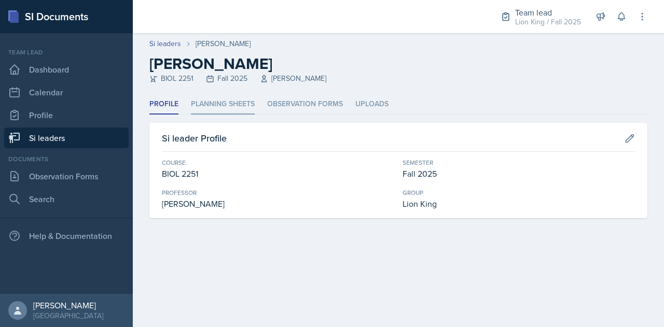
click at [233, 102] on li "Planning Sheets" at bounding box center [223, 104] width 64 height 20
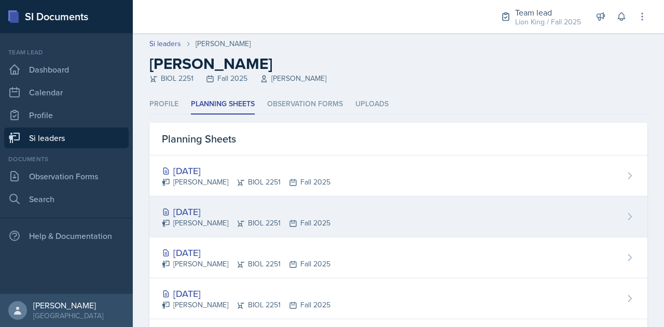
click at [205, 204] on div "[DATE] [PERSON_NAME] BIOL 2251 Fall 2025" at bounding box center [398, 217] width 498 height 41
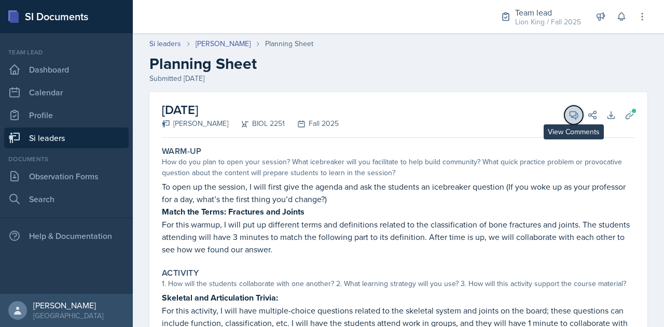
click at [569, 120] on icon at bounding box center [574, 115] width 10 height 10
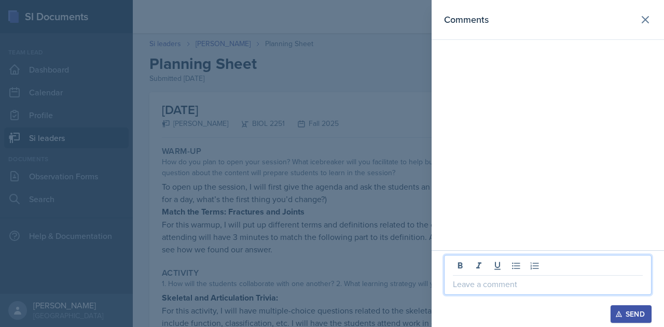
click at [497, 289] on p at bounding box center [548, 284] width 190 height 12
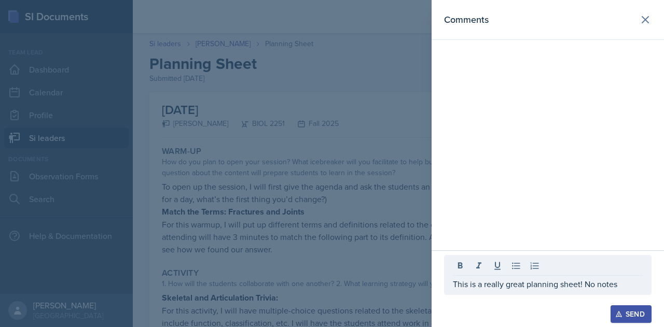
click at [624, 314] on div "Send" at bounding box center [630, 314] width 27 height 8
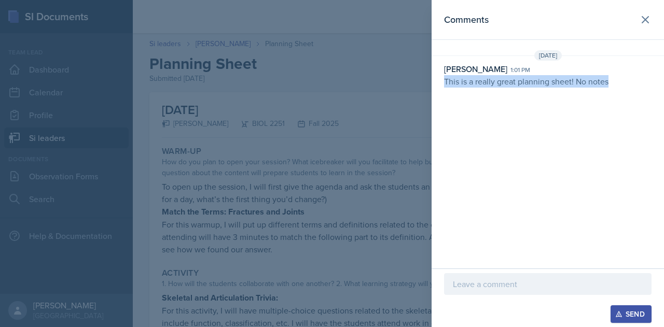
drag, startPoint x: 444, startPoint y: 81, endPoint x: 661, endPoint y: 86, distance: 217.9
click at [661, 86] on div "[PERSON_NAME] 1:01 pm This is a really great planning sheet! No notes" at bounding box center [548, 75] width 232 height 25
copy p "This is a really great planning sheet! No notes"
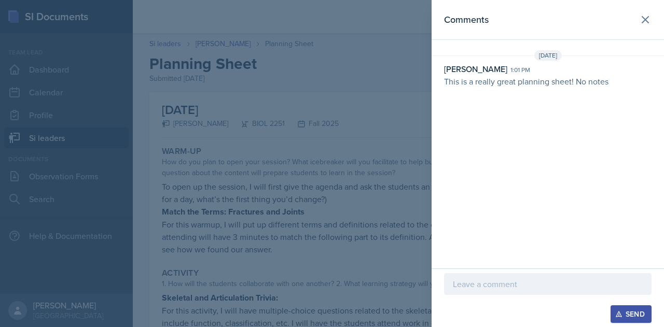
click at [271, 192] on div at bounding box center [332, 163] width 664 height 327
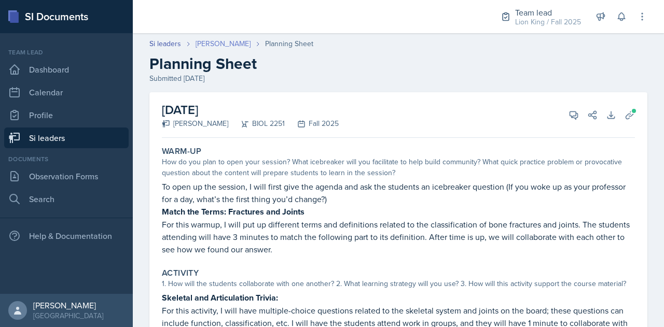
click at [223, 46] on link "[PERSON_NAME]" at bounding box center [223, 43] width 55 height 11
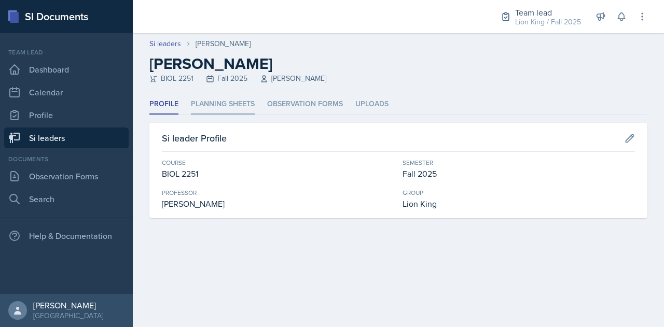
click at [214, 103] on li "Planning Sheets" at bounding box center [223, 104] width 64 height 20
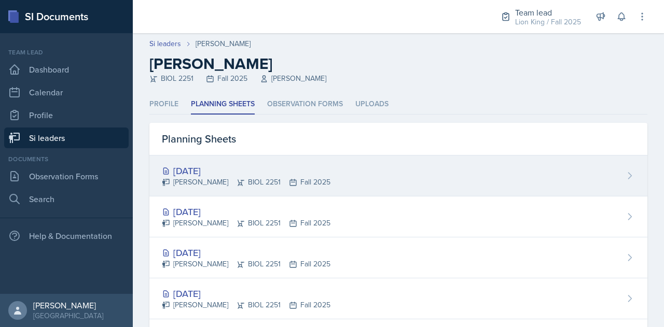
click at [204, 164] on div "[DATE]" at bounding box center [246, 171] width 169 height 14
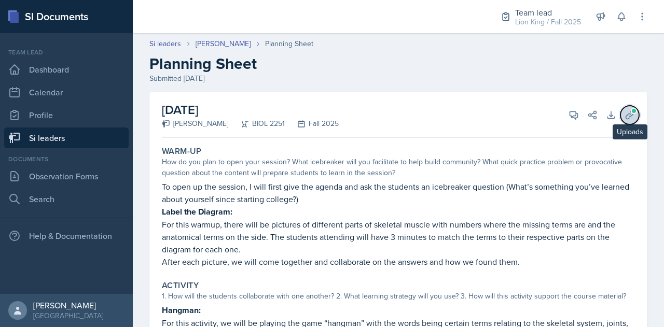
click at [625, 117] on icon at bounding box center [630, 115] width 10 height 10
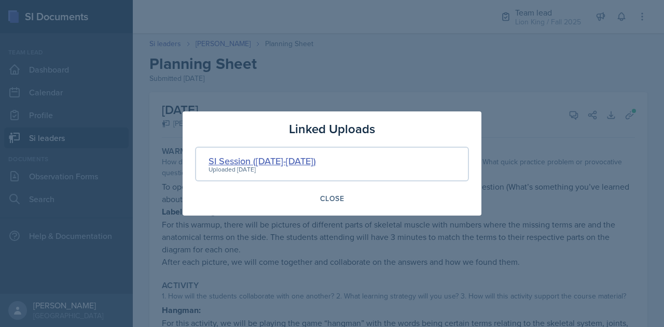
click at [296, 162] on div "SI Session ([DATE]-[DATE])" at bounding box center [262, 161] width 107 height 14
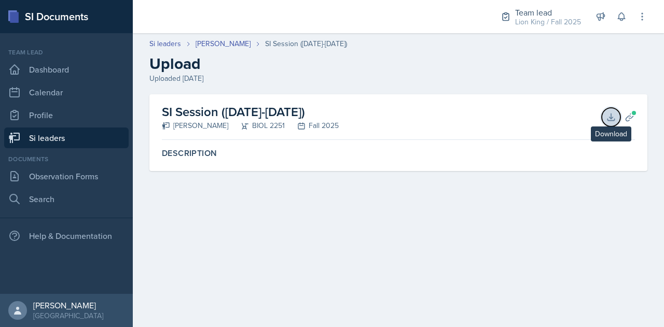
click at [608, 114] on icon at bounding box center [611, 117] width 10 height 10
click at [633, 106] on div "SI Session ([DATE]-[DATE]) [PERSON_NAME] BIOL 2251 Fall 2025 Download Planning …" at bounding box center [398, 117] width 473 height 46
click at [633, 111] on span at bounding box center [634, 113] width 6 height 6
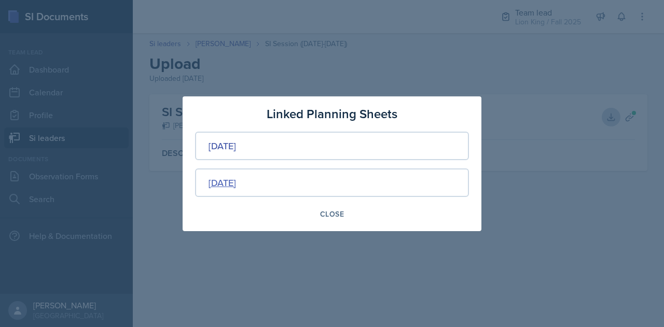
click at [231, 184] on div "[DATE]" at bounding box center [222, 183] width 27 height 14
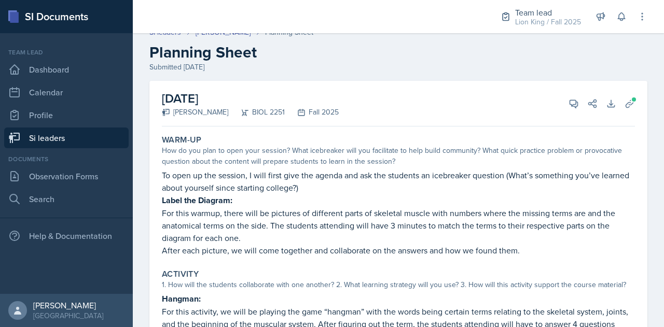
scroll to position [9, 0]
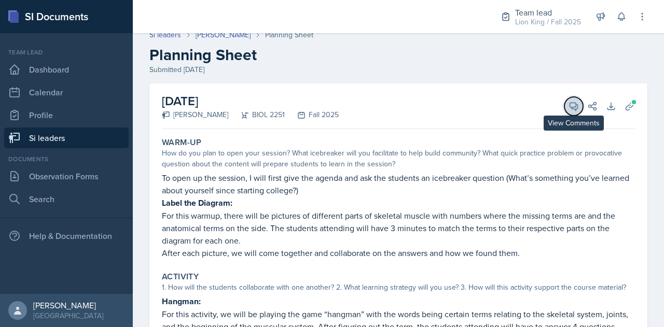
click at [569, 110] on icon at bounding box center [574, 106] width 10 height 10
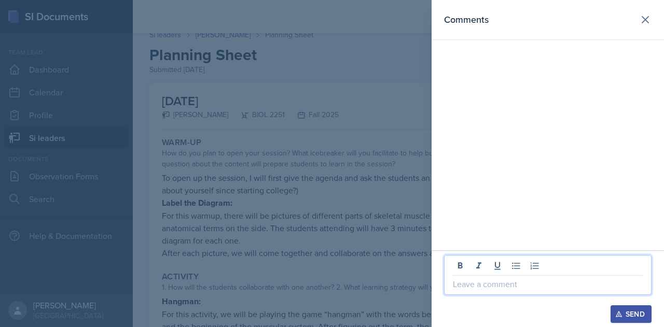
click at [502, 283] on p at bounding box center [548, 284] width 190 height 12
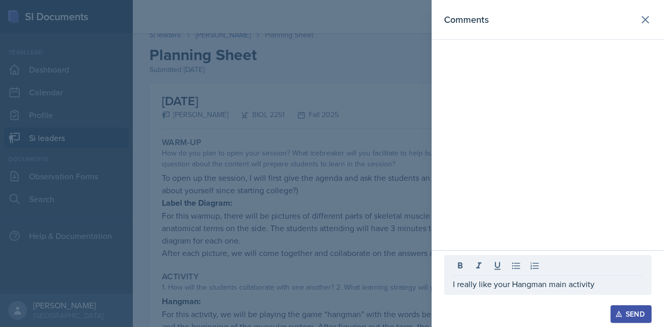
click at [636, 318] on div "Send" at bounding box center [630, 314] width 27 height 8
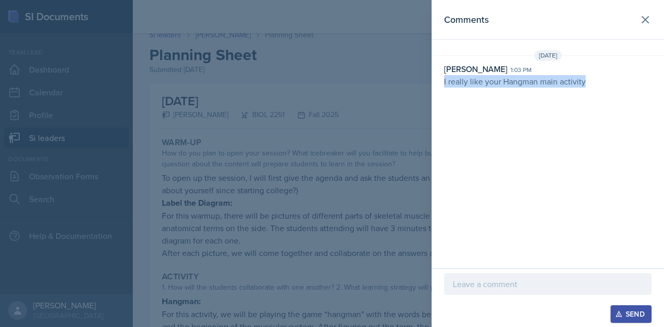
drag, startPoint x: 442, startPoint y: 81, endPoint x: 636, endPoint y: 89, distance: 194.1
click at [636, 89] on div "[DATE] [PERSON_NAME] 1:03 pm I really like your Hangman main activity" at bounding box center [548, 70] width 232 height 41
click at [206, 116] on div at bounding box center [332, 163] width 664 height 327
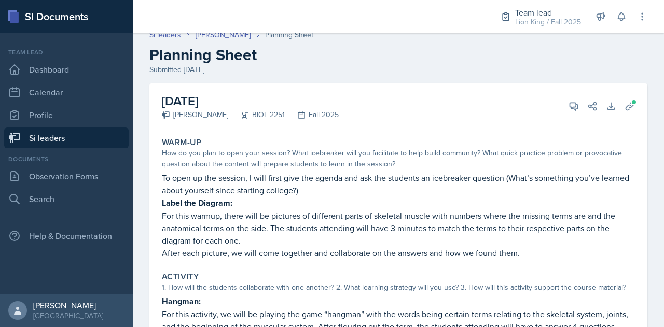
click at [115, 140] on link "Si leaders" at bounding box center [66, 138] width 124 height 21
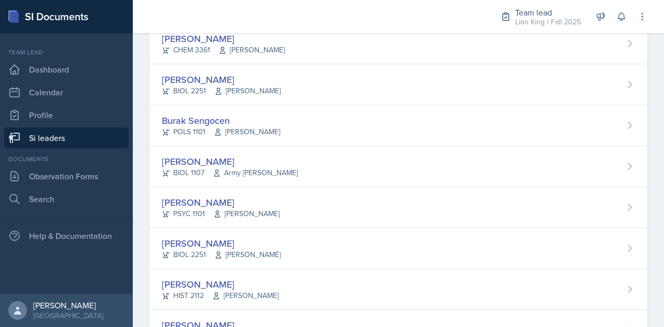
scroll to position [809, 0]
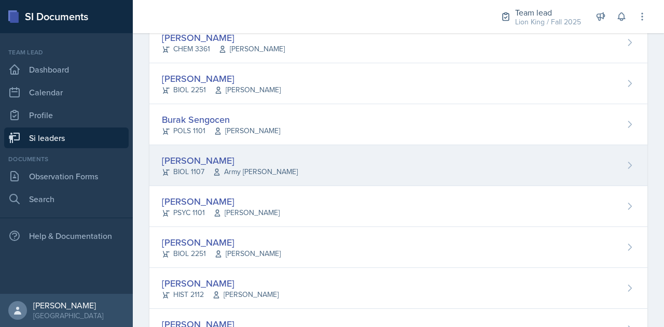
click at [202, 157] on div "[PERSON_NAME]" at bounding box center [230, 161] width 136 height 14
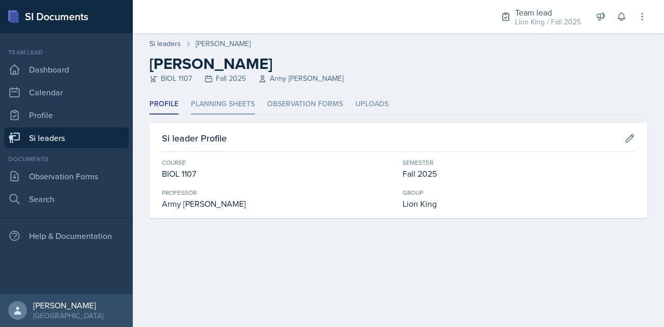
click at [220, 105] on li "Planning Sheets" at bounding box center [223, 104] width 64 height 20
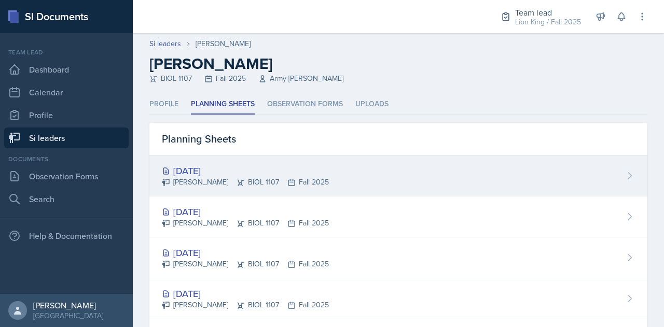
click at [208, 167] on div "[DATE]" at bounding box center [245, 171] width 167 height 14
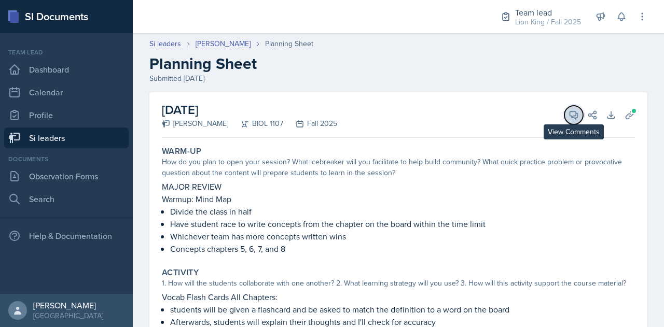
click at [569, 113] on icon at bounding box center [574, 115] width 10 height 10
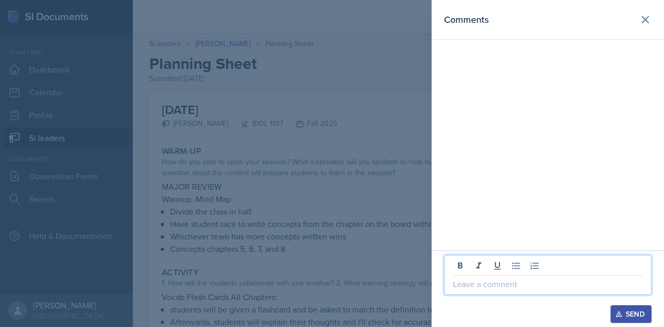
click at [468, 285] on p at bounding box center [548, 284] width 190 height 12
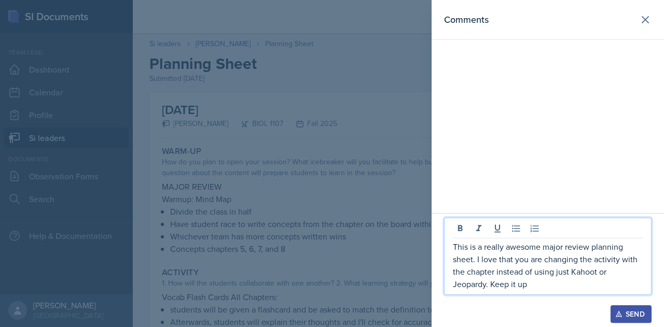
click at [634, 312] on div "Send" at bounding box center [630, 314] width 27 height 8
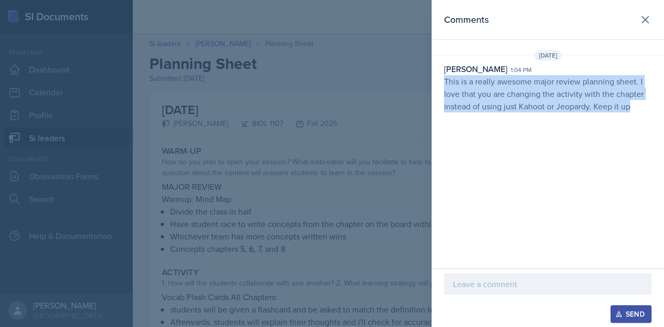
drag, startPoint x: 443, startPoint y: 80, endPoint x: 663, endPoint y: 134, distance: 227.0
click at [663, 134] on div "Comments [DATE] [PERSON_NAME] 1:04 pm This is a really awesome major review pla…" at bounding box center [548, 134] width 232 height 269
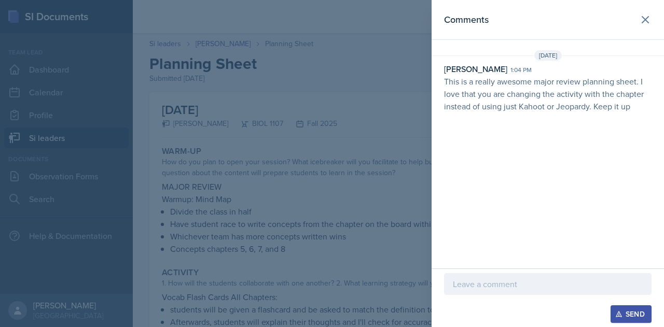
click at [219, 79] on div at bounding box center [332, 163] width 664 height 327
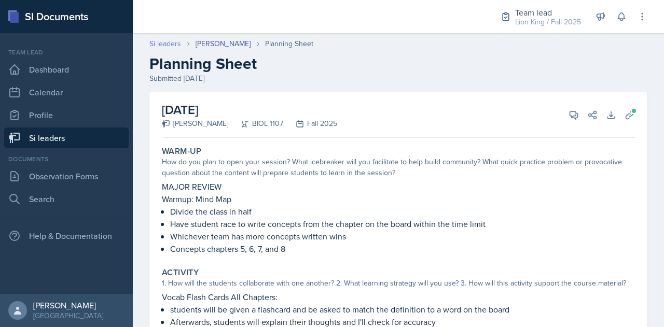
click at [172, 41] on link "Si leaders" at bounding box center [165, 43] width 32 height 11
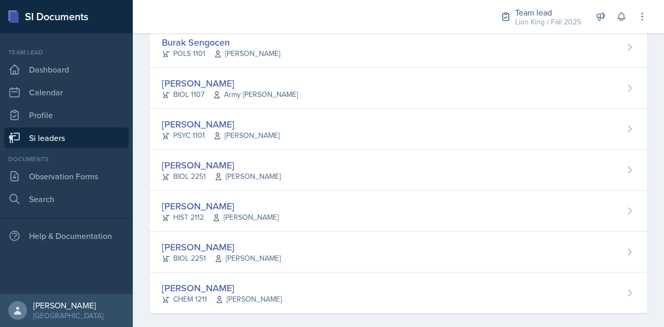
scroll to position [892, 0]
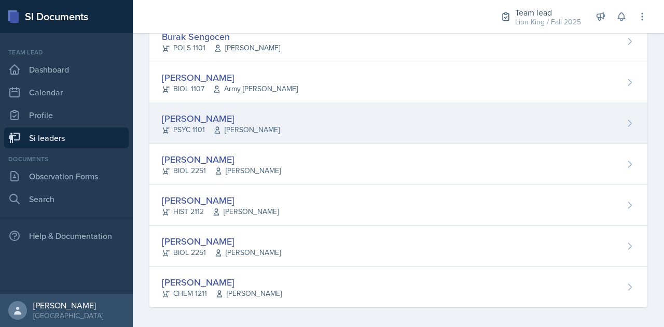
click at [185, 112] on div "[PERSON_NAME]" at bounding box center [221, 119] width 118 height 14
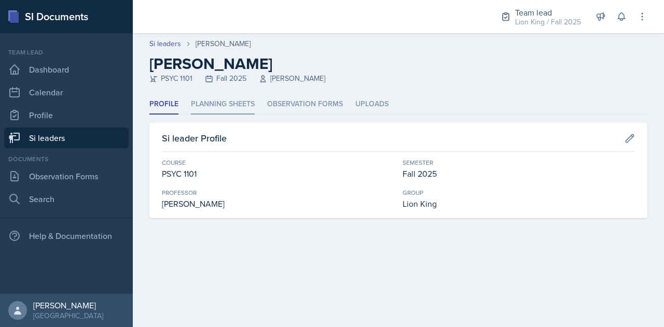
click at [227, 109] on li "Planning Sheets" at bounding box center [223, 104] width 64 height 20
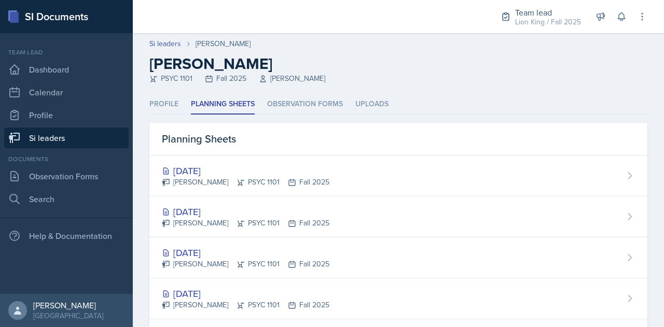
click at [426, 74] on div "PSYC 1101 Fall 2025 [PERSON_NAME]" at bounding box center [398, 78] width 498 height 11
click at [171, 47] on link "Si leaders" at bounding box center [165, 43] width 32 height 11
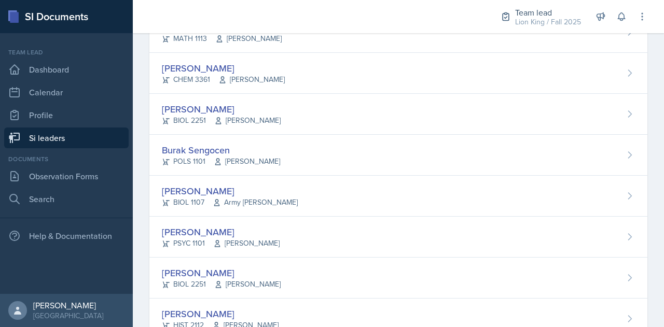
scroll to position [892, 0]
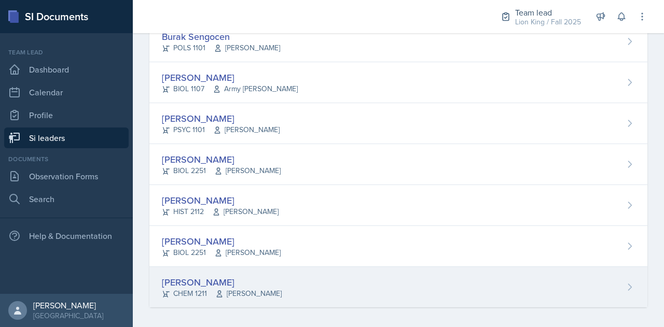
click at [191, 275] on div "[PERSON_NAME]" at bounding box center [222, 282] width 120 height 14
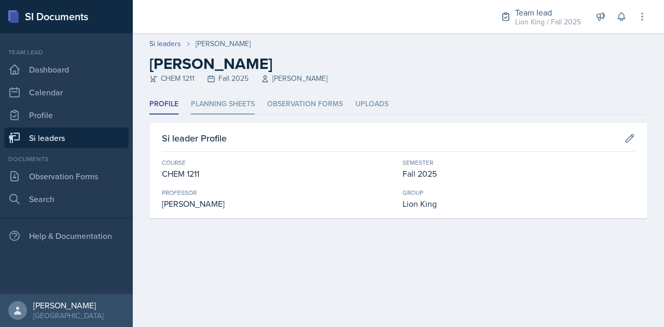
click at [206, 99] on li "Planning Sheets" at bounding box center [223, 104] width 64 height 20
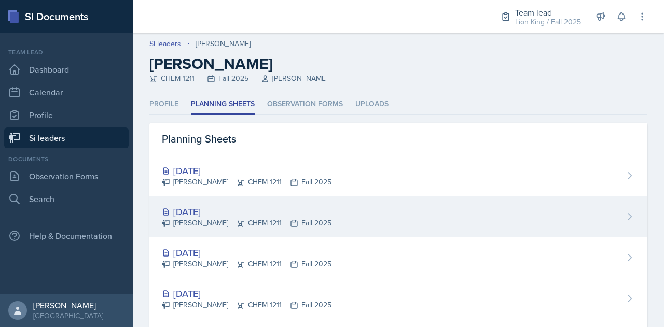
click at [191, 212] on div "[DATE]" at bounding box center [247, 212] width 170 height 14
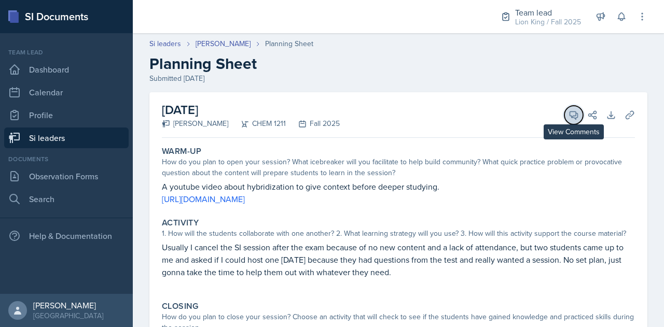
click at [569, 110] on icon at bounding box center [574, 115] width 10 height 10
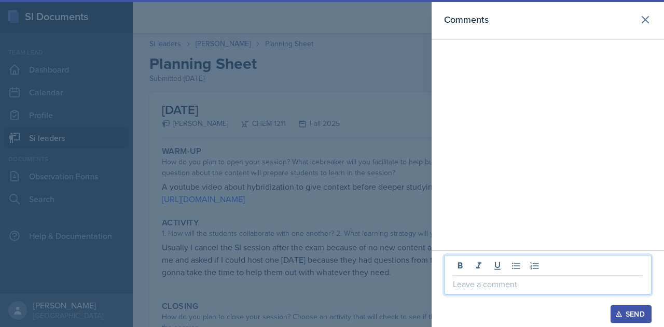
click at [510, 281] on p at bounding box center [548, 284] width 190 height 12
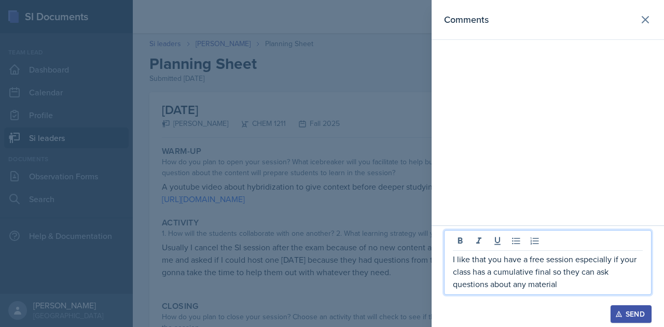
click at [628, 313] on div "Send" at bounding box center [630, 314] width 27 height 8
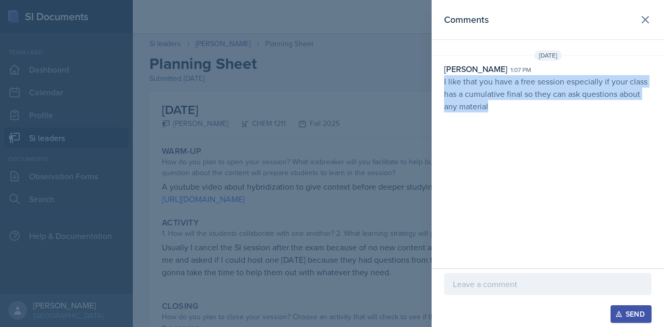
drag, startPoint x: 442, startPoint y: 80, endPoint x: 521, endPoint y: 110, distance: 85.1
click at [521, 110] on div "[PERSON_NAME] 1:07 pm I like that you have a free session especially if your cl…" at bounding box center [548, 88] width 232 height 50
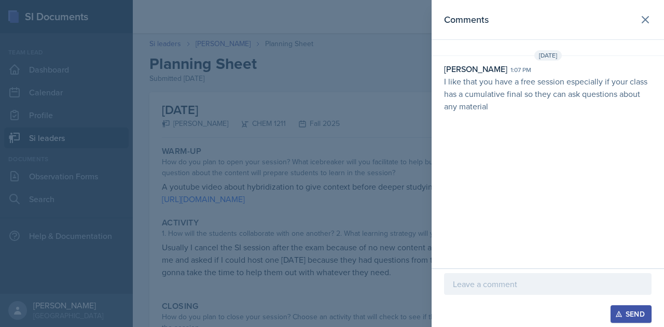
click at [341, 208] on div at bounding box center [332, 163] width 664 height 327
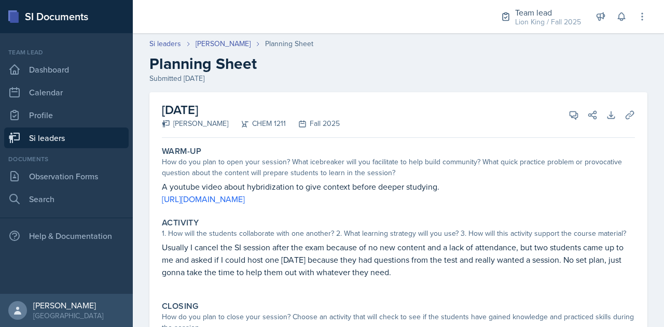
click at [224, 50] on div "Si leaders [PERSON_NAME] Planning Sheet Planning Sheet Submitted [DATE]" at bounding box center [398, 61] width 531 height 46
click at [222, 46] on link "[PERSON_NAME]" at bounding box center [223, 43] width 55 height 11
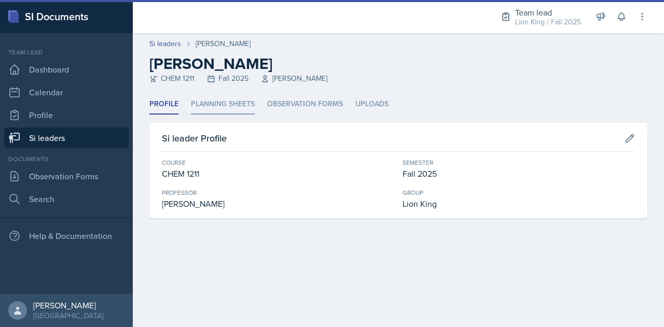
click at [228, 102] on li "Planning Sheets" at bounding box center [223, 104] width 64 height 20
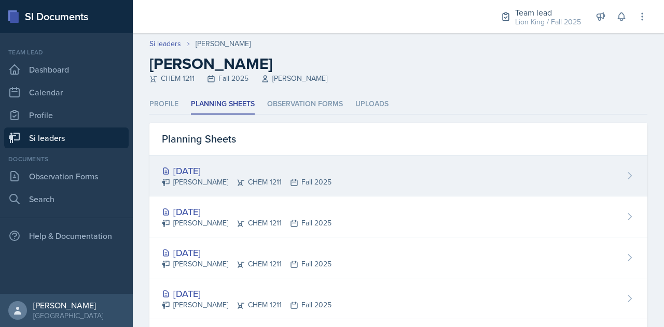
click at [201, 164] on div "[DATE]" at bounding box center [247, 171] width 170 height 14
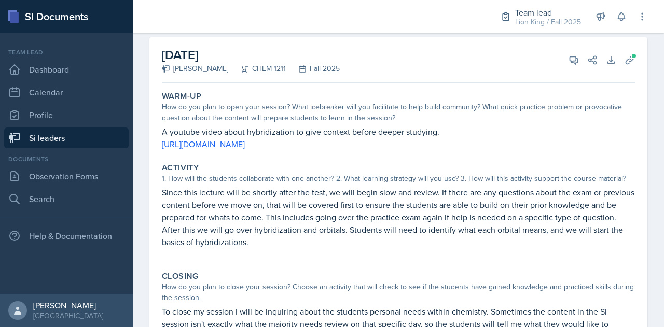
scroll to position [54, 0]
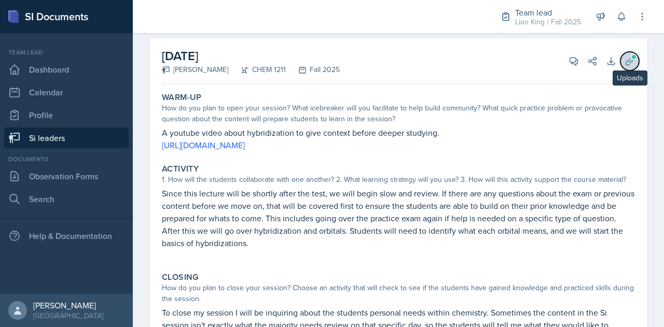
click at [631, 57] on span at bounding box center [634, 57] width 6 height 6
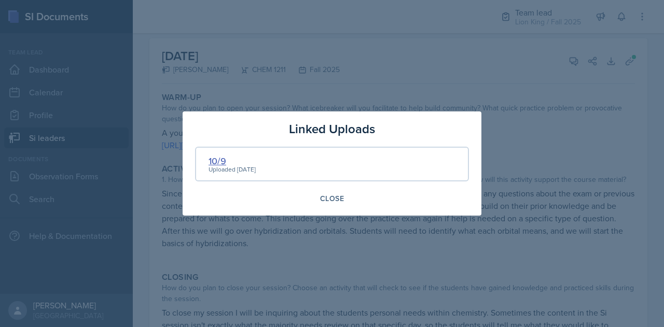
click at [216, 159] on div "10/9" at bounding box center [232, 161] width 47 height 14
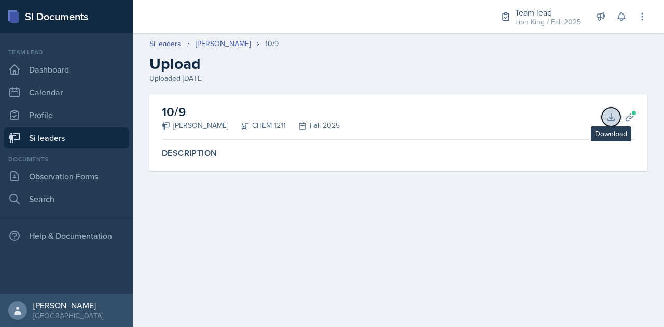
click at [618, 117] on button "Download" at bounding box center [611, 117] width 19 height 19
click at [630, 115] on icon at bounding box center [630, 117] width 10 height 10
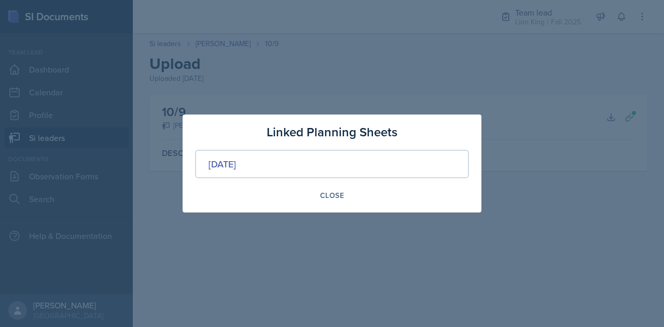
click at [246, 172] on div "[DATE]" at bounding box center [332, 164] width 274 height 29
click at [236, 159] on div "[DATE]" at bounding box center [222, 164] width 27 height 14
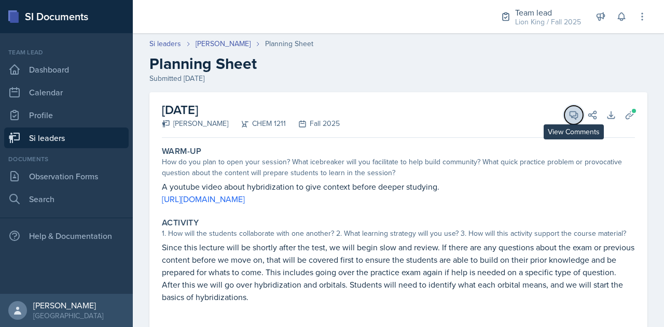
click at [567, 120] on button "View Comments" at bounding box center [573, 115] width 19 height 19
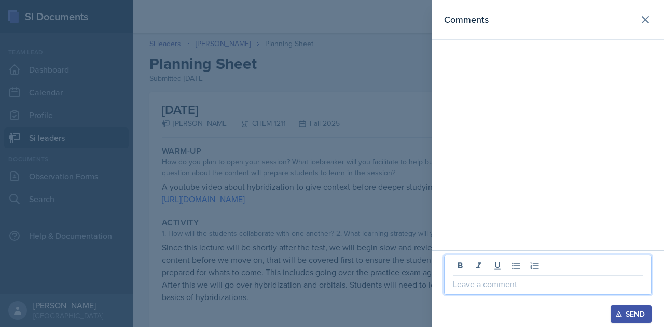
click at [478, 286] on p at bounding box center [548, 284] width 190 height 12
click at [470, 289] on p at bounding box center [548, 284] width 190 height 12
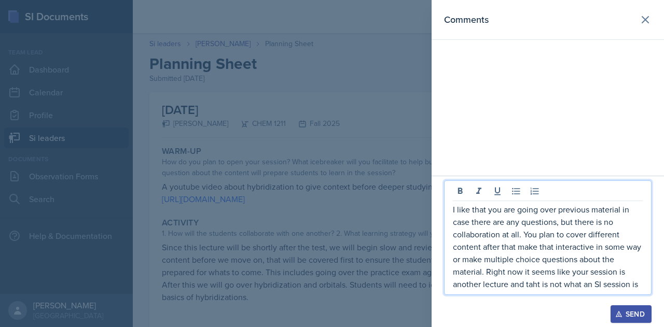
click at [626, 308] on button "Send" at bounding box center [631, 315] width 41 height 18
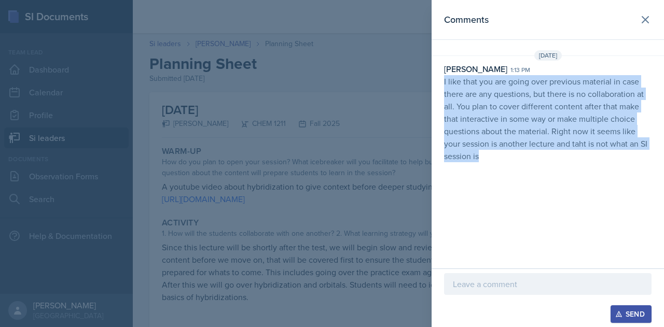
drag, startPoint x: 442, startPoint y: 79, endPoint x: 588, endPoint y: 198, distance: 188.4
click at [588, 198] on div "Comments [DATE] [PERSON_NAME] 1:13 pm I like that you are going over previous m…" at bounding box center [548, 134] width 232 height 269
click at [646, 19] on icon at bounding box center [645, 20] width 6 height 6
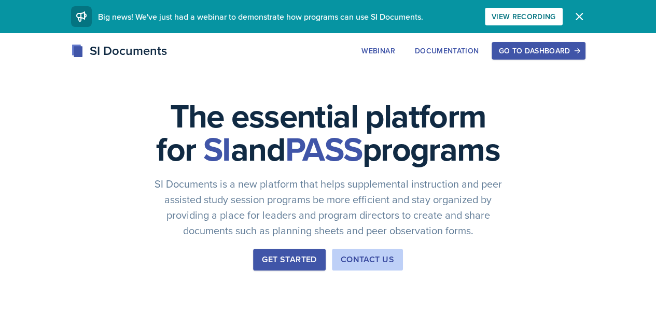
click at [585, 58] on button "Go to Dashboard" at bounding box center [538, 51] width 93 height 18
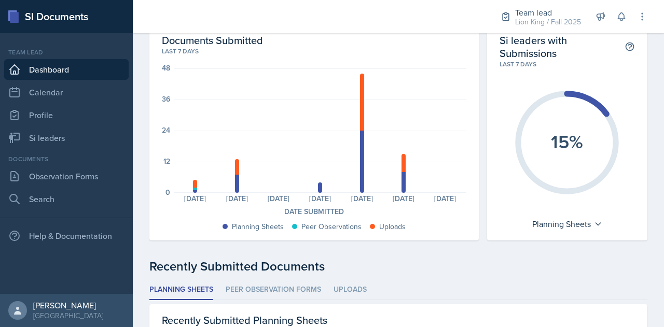
scroll to position [48, 0]
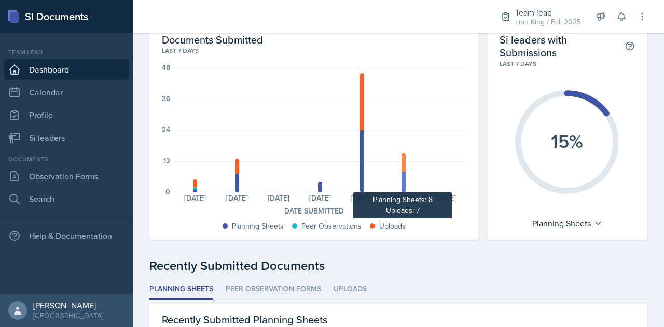
click at [401, 181] on div at bounding box center [403, 182] width 4 height 21
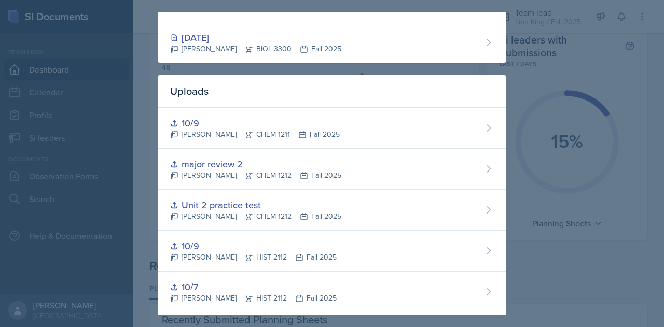
scroll to position [398, 0]
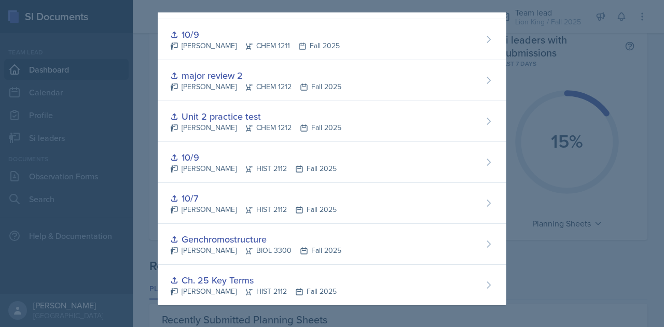
click at [600, 59] on div at bounding box center [332, 163] width 664 height 327
